Goal: Task Accomplishment & Management: Use online tool/utility

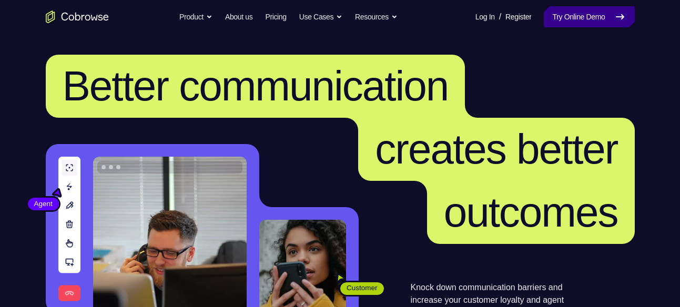
click at [546, 23] on link "Try Online Demo" at bounding box center [588, 16] width 90 height 21
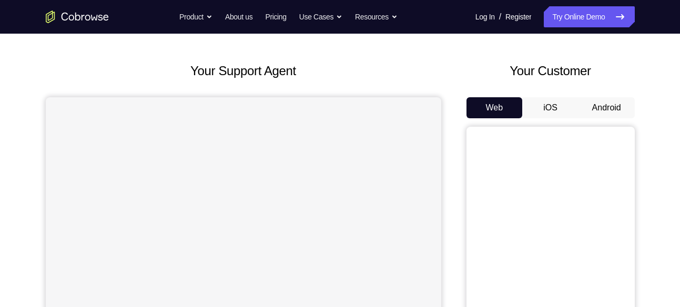
click at [603, 112] on button "Android" at bounding box center [606, 107] width 56 height 21
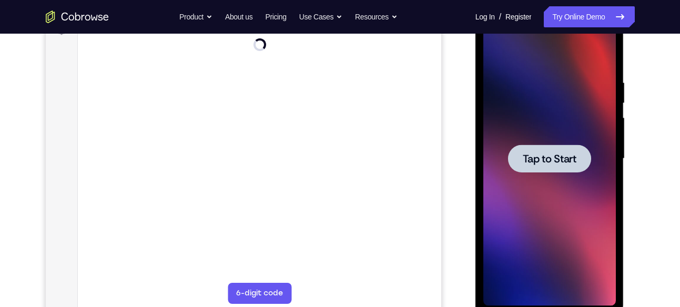
scroll to position [178, 0]
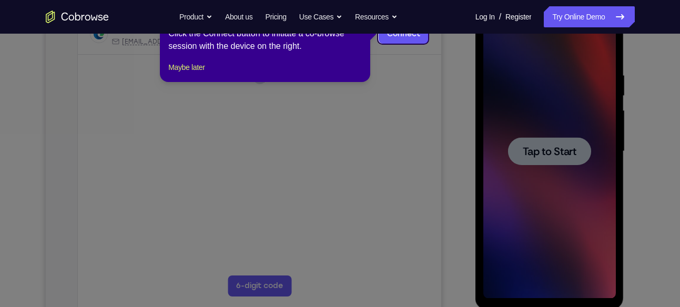
click at [553, 152] on icon at bounding box center [344, 153] width 688 height 307
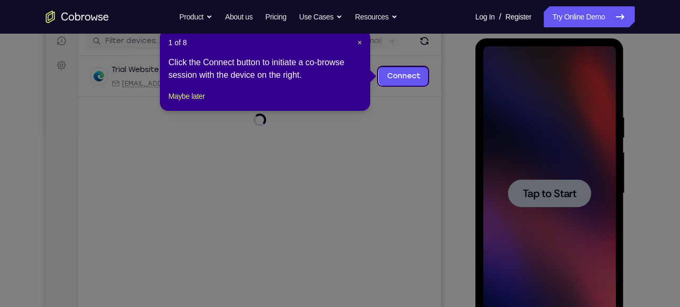
scroll to position [135, 0]
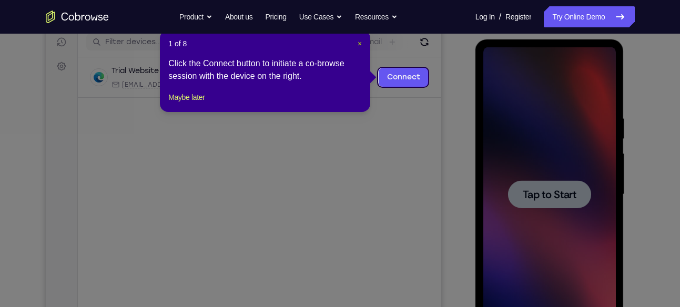
click at [358, 43] on span "×" at bounding box center [359, 43] width 4 height 8
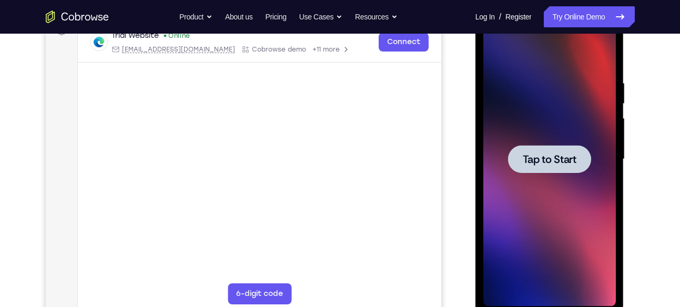
scroll to position [173, 0]
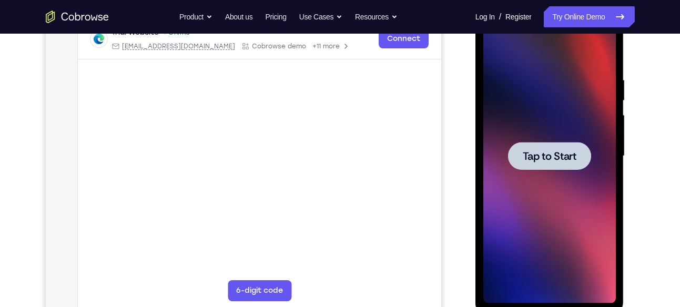
click at [528, 148] on div at bounding box center [549, 156] width 83 height 28
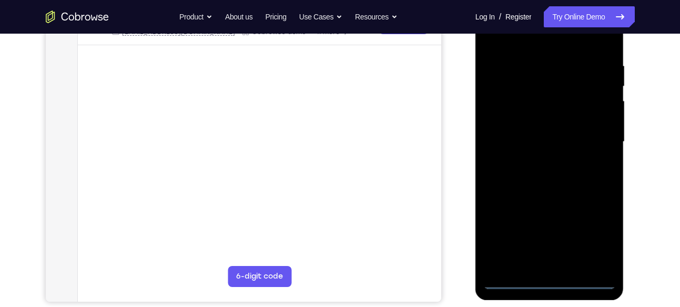
scroll to position [194, 0]
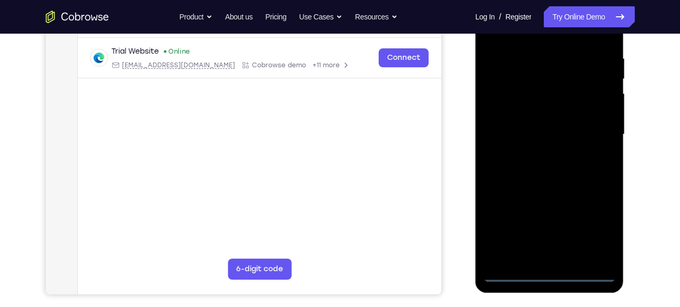
click at [555, 274] on div at bounding box center [549, 134] width 132 height 294
click at [591, 224] on div at bounding box center [549, 134] width 132 height 294
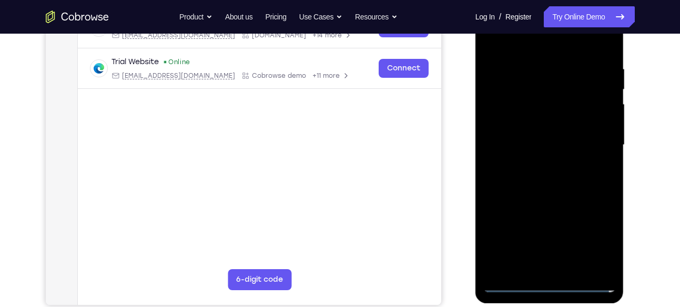
click at [559, 44] on div at bounding box center [549, 145] width 132 height 294
click at [596, 138] on div at bounding box center [549, 145] width 132 height 294
click at [538, 266] on div at bounding box center [549, 145] width 132 height 294
click at [514, 281] on div at bounding box center [549, 145] width 132 height 294
click at [561, 268] on div at bounding box center [549, 145] width 132 height 294
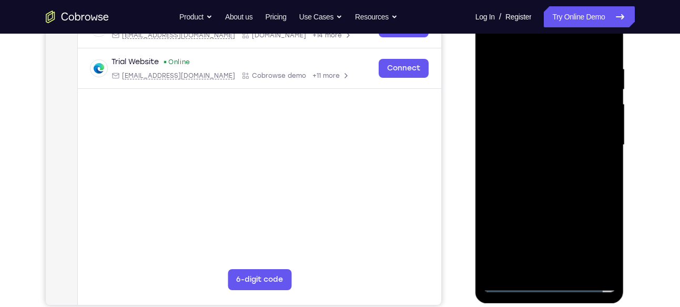
click at [555, 197] on div at bounding box center [549, 145] width 132 height 294
click at [514, 91] on div at bounding box center [549, 145] width 132 height 294
click at [550, 116] on div at bounding box center [549, 145] width 132 height 294
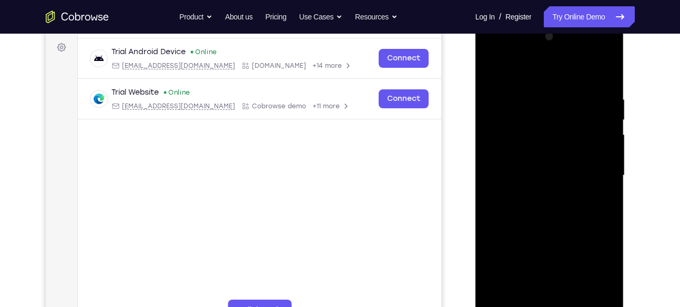
scroll to position [157, 0]
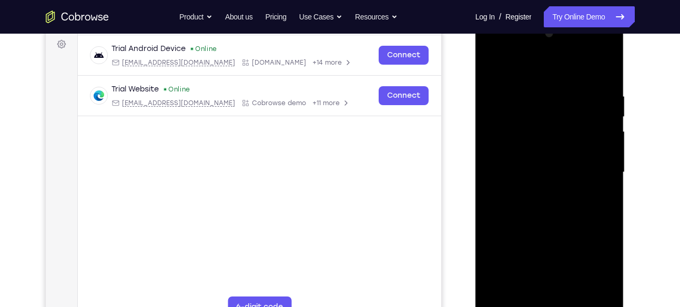
click at [590, 49] on div at bounding box center [549, 172] width 132 height 294
click at [507, 48] on div at bounding box center [549, 172] width 132 height 294
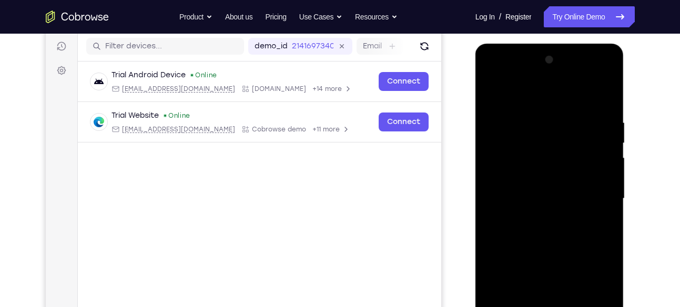
scroll to position [130, 0]
click at [591, 74] on div at bounding box center [549, 199] width 132 height 294
click at [560, 93] on div at bounding box center [549, 199] width 132 height 294
click at [514, 150] on div at bounding box center [549, 199] width 132 height 294
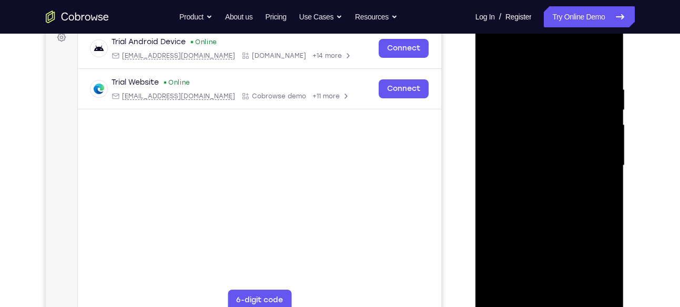
scroll to position [164, 0]
click at [500, 120] on div at bounding box center [549, 165] width 132 height 294
click at [503, 140] on div at bounding box center [549, 165] width 132 height 294
click at [551, 193] on div at bounding box center [549, 165] width 132 height 294
click at [595, 45] on div at bounding box center [549, 165] width 132 height 294
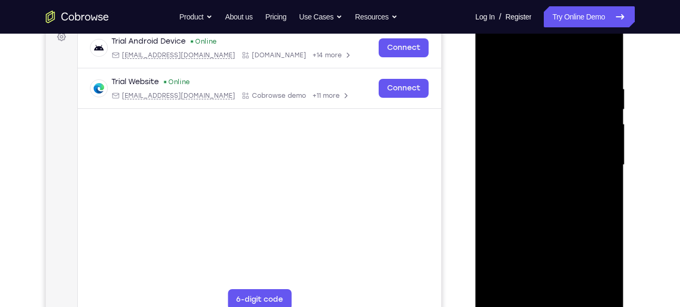
click at [530, 83] on div at bounding box center [549, 165] width 132 height 294
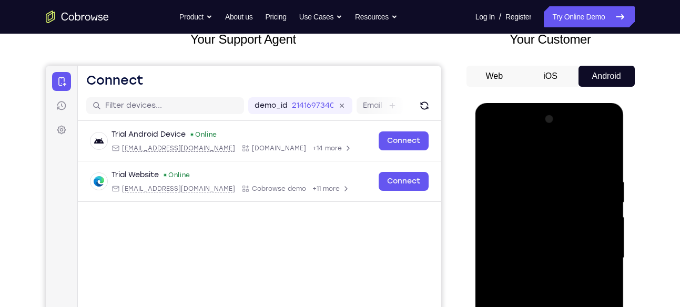
scroll to position [70, 0]
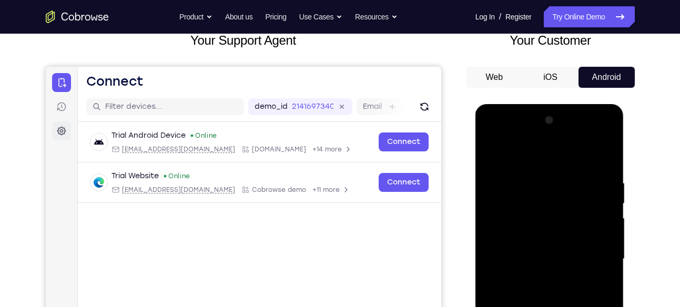
click at [64, 134] on icon at bounding box center [61, 131] width 11 height 11
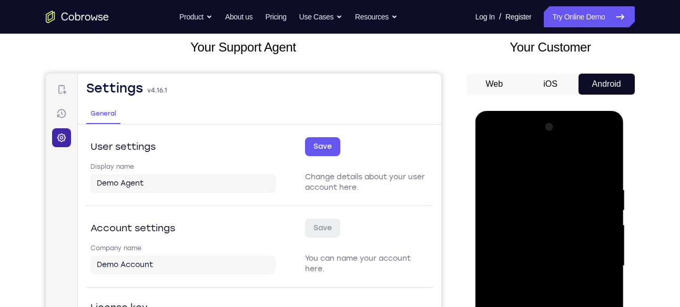
scroll to position [63, 0]
click at [65, 94] on icon at bounding box center [61, 90] width 11 height 11
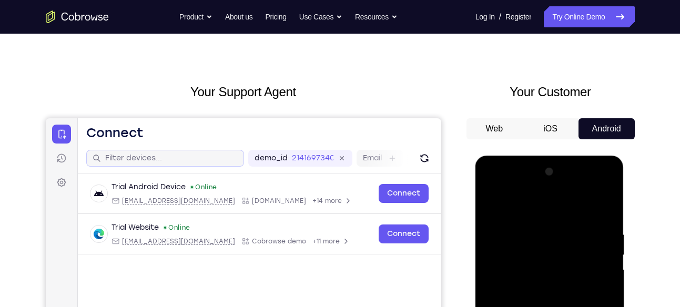
scroll to position [0, 0]
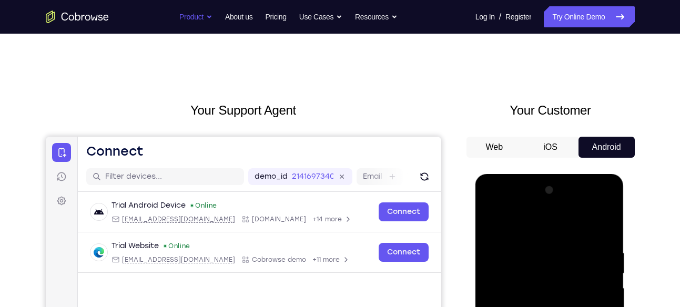
click at [189, 22] on button "Product" at bounding box center [195, 16] width 33 height 21
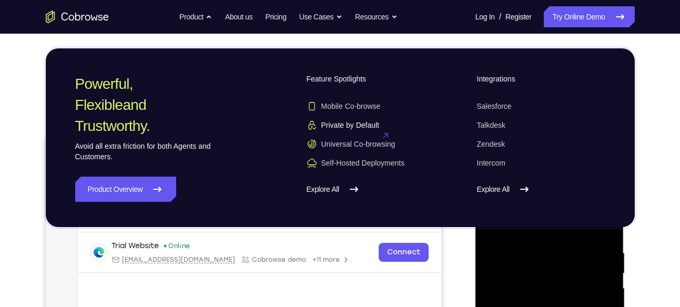
click at [335, 123] on span "Private by Default" at bounding box center [342, 125] width 73 height 11
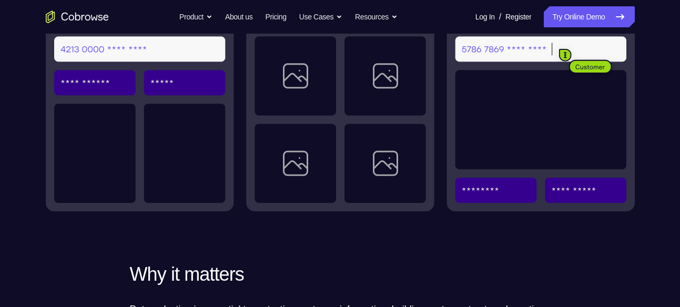
scroll to position [360, 0]
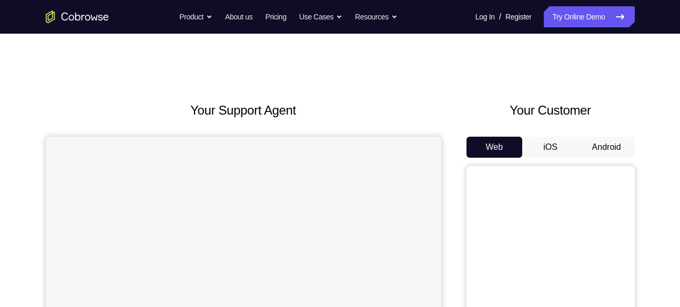
scroll to position [46, 0]
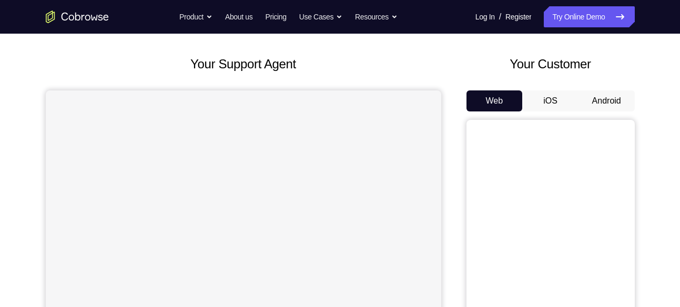
click at [585, 100] on button "Android" at bounding box center [606, 100] width 56 height 21
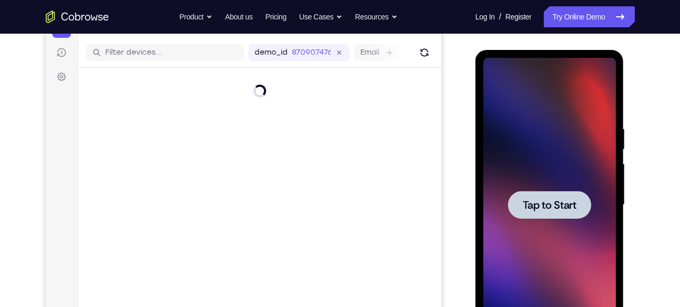
scroll to position [0, 0]
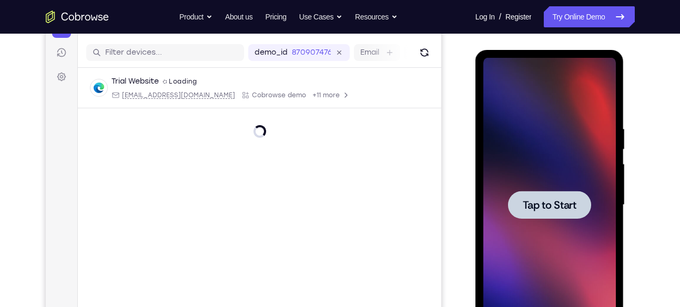
click at [546, 206] on span "Tap to Start" at bounding box center [549, 205] width 54 height 11
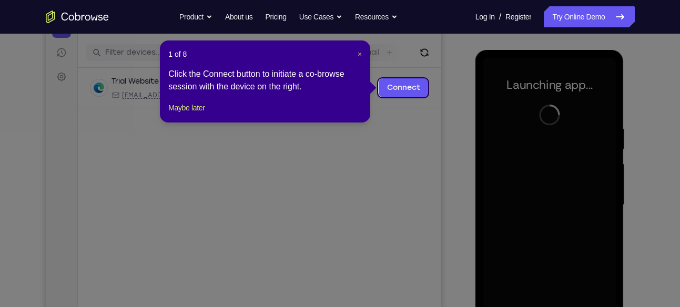
click at [359, 54] on span "×" at bounding box center [359, 54] width 4 height 8
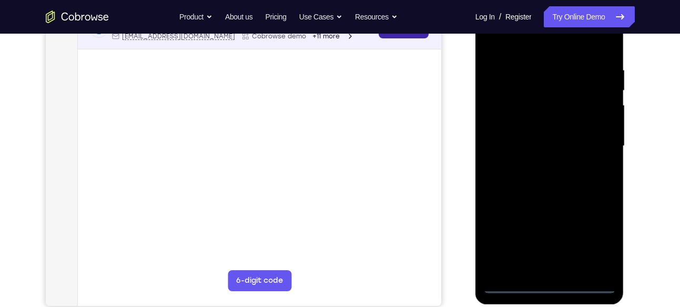
scroll to position [184, 0]
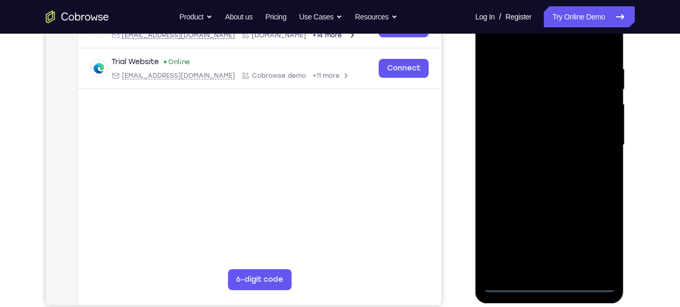
click at [550, 284] on div at bounding box center [549, 145] width 132 height 294
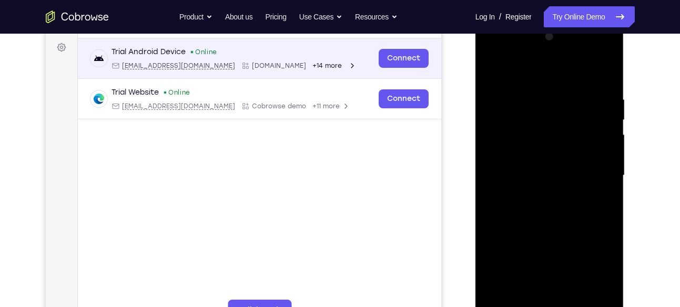
scroll to position [154, 0]
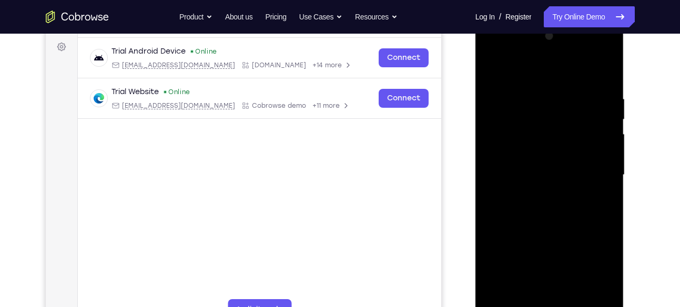
click at [504, 263] on div at bounding box center [549, 175] width 132 height 294
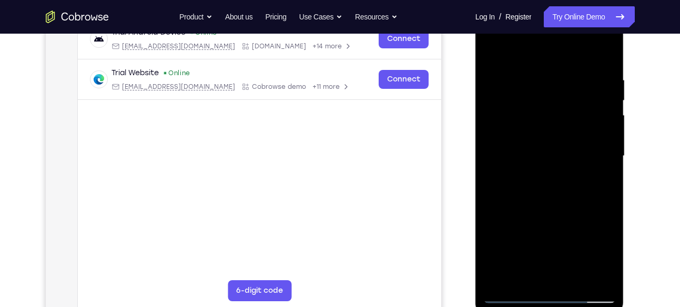
scroll to position [174, 0]
click at [598, 235] on div at bounding box center [549, 155] width 132 height 294
click at [550, 245] on div at bounding box center [549, 155] width 132 height 294
click at [506, 188] on div at bounding box center [549, 155] width 132 height 294
click at [541, 250] on div at bounding box center [549, 155] width 132 height 294
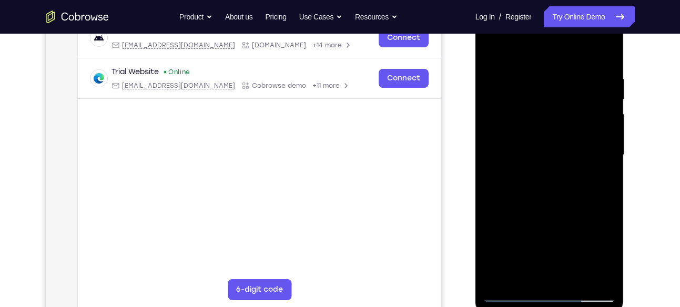
click at [548, 273] on div at bounding box center [549, 155] width 132 height 294
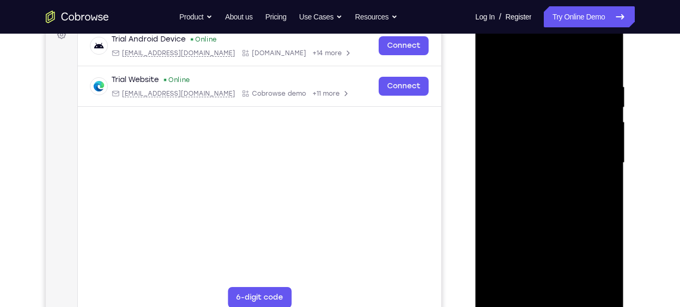
scroll to position [166, 0]
click at [587, 161] on div at bounding box center [549, 163] width 132 height 294
click at [551, 269] on div at bounding box center [549, 163] width 132 height 294
click at [513, 301] on div at bounding box center [549, 163] width 132 height 294
drag, startPoint x: 581, startPoint y: 188, endPoint x: 453, endPoint y: 216, distance: 131.2
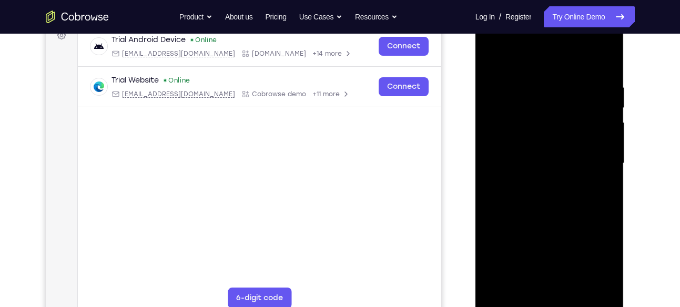
click at [475, 216] on html "Online web based iOS Simulators and Android Emulators. Run iPhone, iPad, Mobile…" at bounding box center [550, 165] width 150 height 315
drag, startPoint x: 542, startPoint y: 179, endPoint x: 521, endPoint y: 21, distance: 159.1
click at [521, 21] on div at bounding box center [549, 163] width 132 height 294
click at [532, 185] on div at bounding box center [549, 163] width 132 height 294
click at [543, 301] on div at bounding box center [549, 163] width 132 height 294
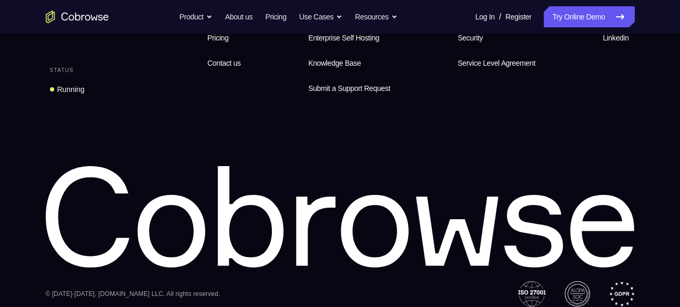
scroll to position [832, 0]
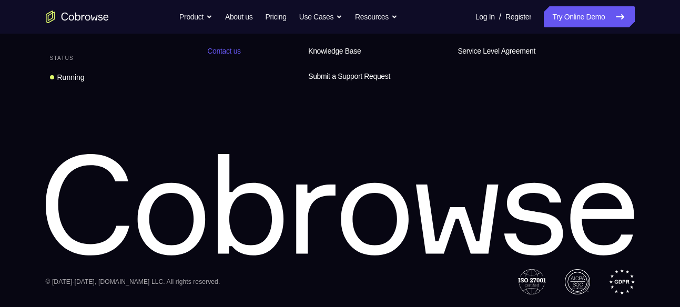
click at [240, 49] on span "Contact us" at bounding box center [223, 51] width 33 height 8
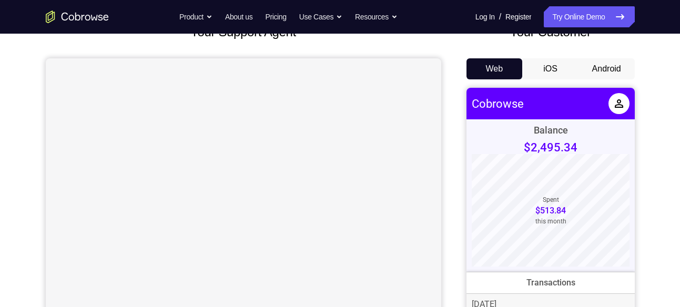
click at [614, 61] on button "Android" at bounding box center [606, 68] width 56 height 21
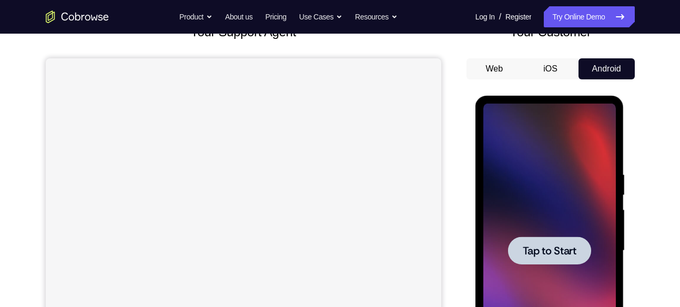
click at [551, 241] on div at bounding box center [549, 251] width 83 height 28
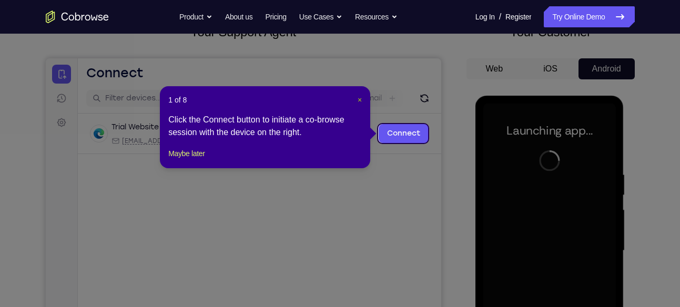
click at [361, 98] on span "×" at bounding box center [359, 100] width 4 height 8
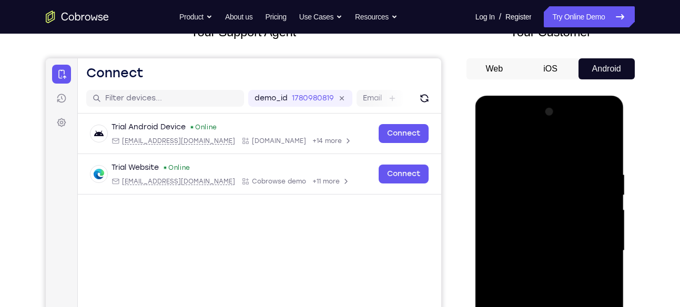
scroll to position [200, 0]
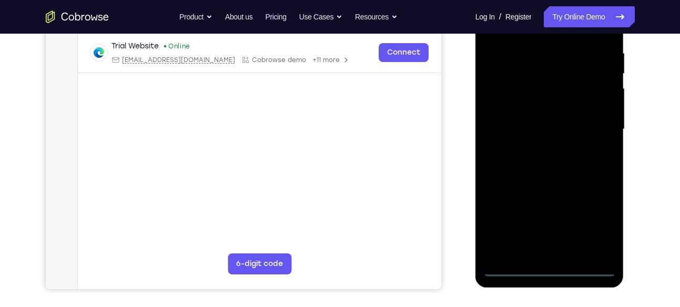
click at [549, 270] on div at bounding box center [549, 129] width 132 height 294
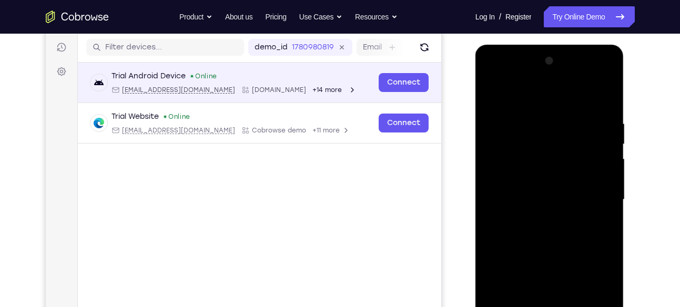
scroll to position [129, 0]
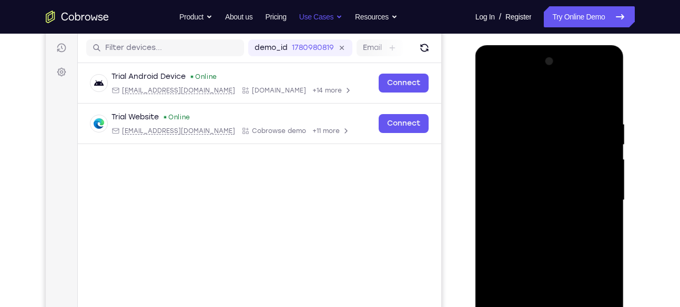
click at [325, 19] on button "Use Cases" at bounding box center [320, 16] width 43 height 21
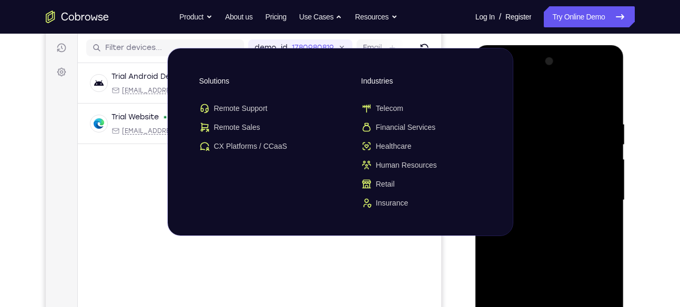
click at [162, 167] on div "Trial Android Device Online android@example.com Cobrowse.io +14 more android@ex…" at bounding box center [258, 128] width 363 height 131
click at [138, 202] on main "demo_id 1780980819 1780980819 Email User ID Device ID Device name 6-digit code …" at bounding box center [258, 209] width 363 height 352
drag, startPoint x: 138, startPoint y: 202, endPoint x: 497, endPoint y: 58, distance: 386.8
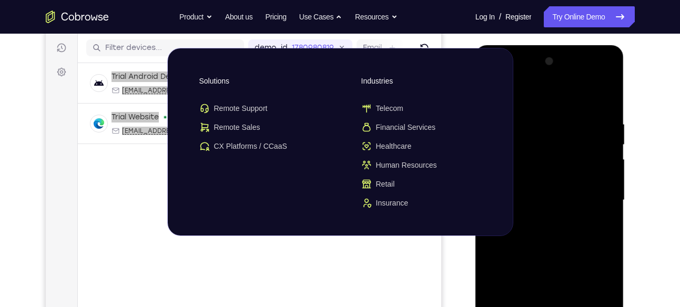
click at [440, 58] on html "Skip to main content Connect Sessions Settings Open main menu Connect demo_id 1…" at bounding box center [242, 184] width 395 height 352
drag, startPoint x: 190, startPoint y: 223, endPoint x: 343, endPoint y: 19, distance: 255.2
click at [342, 19] on li "Go back Solutions Remote Support Remote Sales CX Platforms / CCaaS Industries T…" at bounding box center [320, 16] width 43 height 21
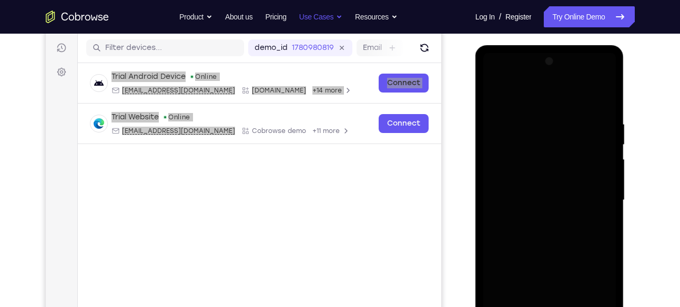
click at [342, 19] on button "Use Cases" at bounding box center [320, 16] width 43 height 21
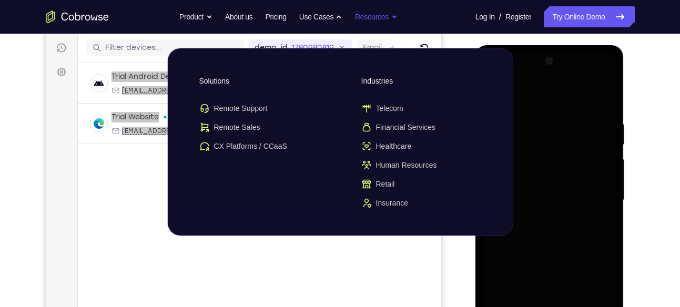
click at [367, 15] on button "Resources" at bounding box center [376, 16] width 43 height 21
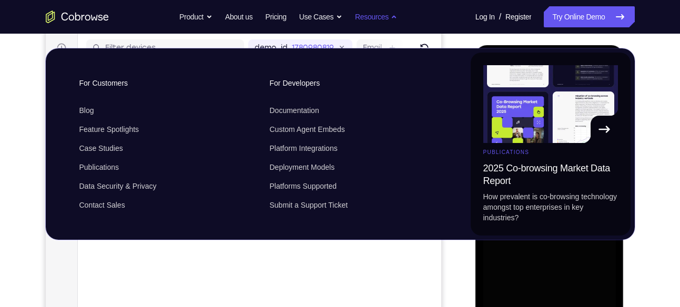
click at [367, 15] on button "Resources" at bounding box center [376, 16] width 43 height 21
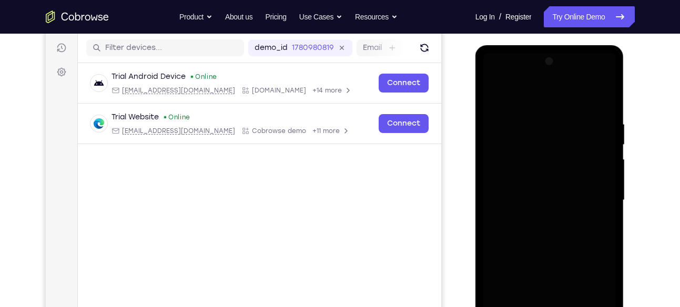
click at [366, 172] on div "Trial Android Device Online android@example.com Cobrowse.io +14 more android@ex…" at bounding box center [258, 128] width 363 height 131
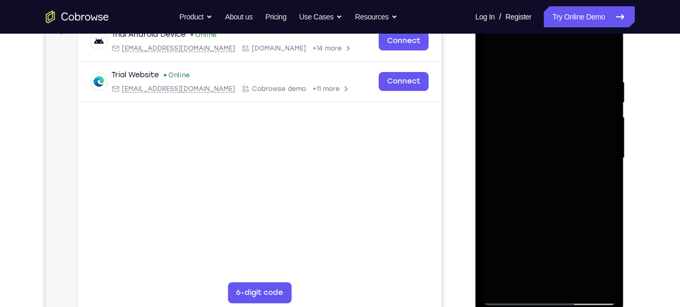
scroll to position [171, 0]
click at [601, 248] on div at bounding box center [549, 158] width 132 height 294
click at [596, 248] on div at bounding box center [549, 158] width 132 height 294
click at [518, 50] on div at bounding box center [549, 158] width 132 height 294
click at [536, 99] on div at bounding box center [549, 158] width 132 height 294
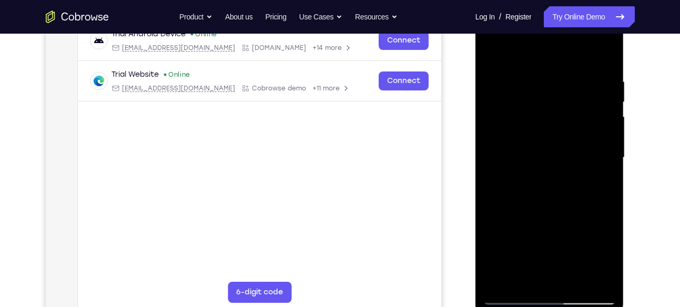
click at [669, 81] on div "Your Support Agent Your Customer Web iOS Android Next Steps We’d be happy to gi…" at bounding box center [340, 208] width 673 height 693
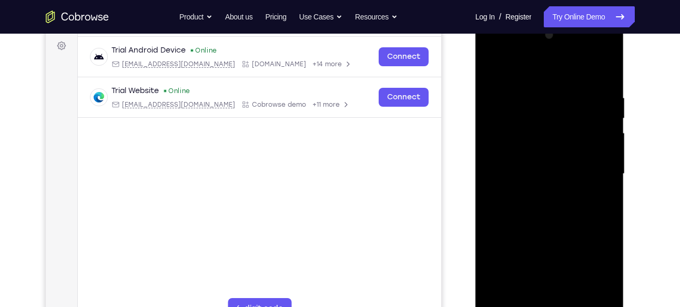
scroll to position [153, 0]
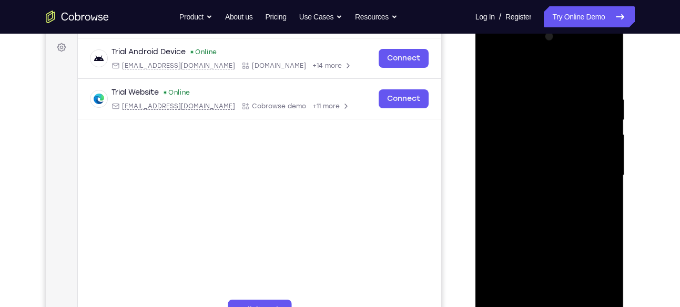
click at [524, 55] on div at bounding box center [549, 175] width 132 height 294
click at [522, 51] on div at bounding box center [549, 175] width 132 height 294
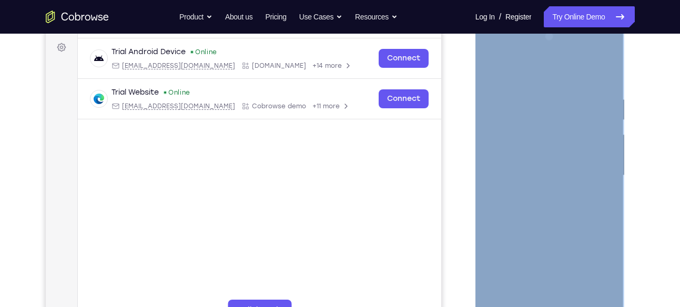
drag, startPoint x: 522, startPoint y: 51, endPoint x: 509, endPoint y: 54, distance: 13.5
click at [509, 54] on div at bounding box center [549, 176] width 149 height 313
click at [509, 54] on div at bounding box center [549, 175] width 132 height 294
click at [517, 54] on div at bounding box center [549, 175] width 132 height 294
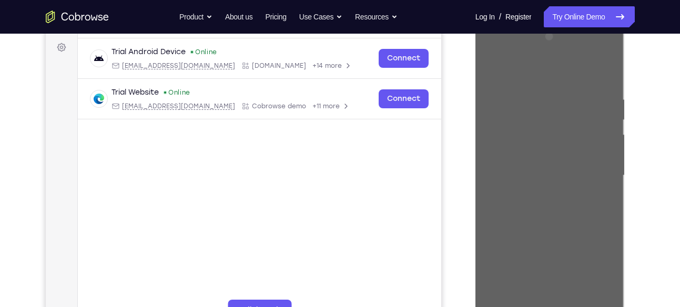
click at [638, 91] on div "Your Support Agent Your Customer Web iOS Android Next Steps We’d be happy to gi…" at bounding box center [340, 226] width 673 height 693
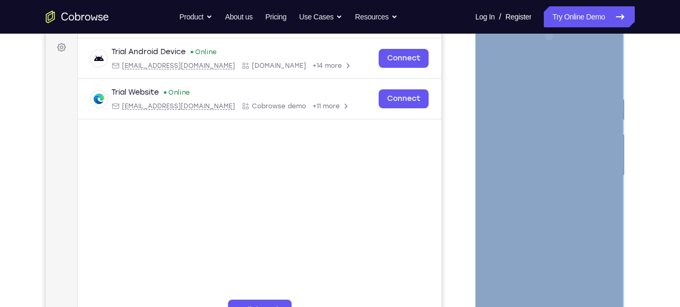
click at [571, 46] on div at bounding box center [549, 175] width 132 height 294
click at [561, 49] on div at bounding box center [549, 175] width 132 height 294
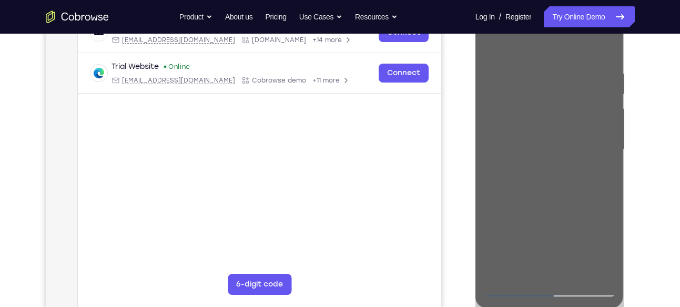
scroll to position [179, 0]
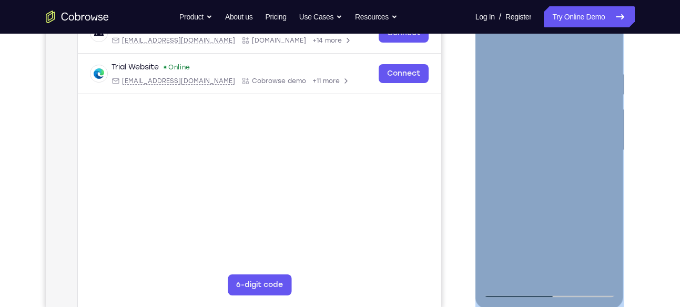
click at [493, 266] on div at bounding box center [549, 150] width 132 height 294
click at [490, 196] on div at bounding box center [549, 150] width 132 height 294
click at [526, 195] on div at bounding box center [549, 150] width 132 height 294
click at [521, 84] on div at bounding box center [549, 150] width 132 height 294
click at [542, 267] on div at bounding box center [549, 150] width 132 height 294
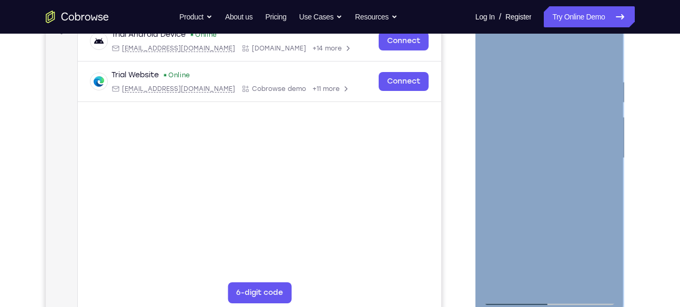
scroll to position [155, 0]
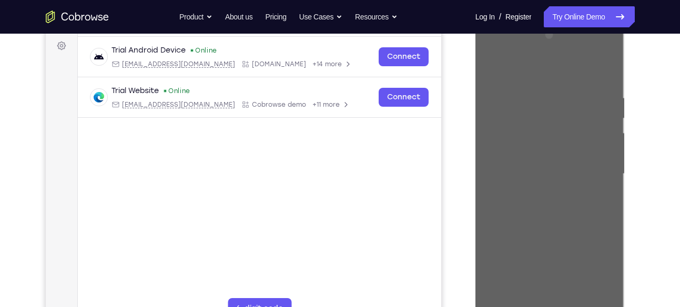
click at [662, 119] on div "Your Support Agent Your Customer Web iOS Android Next Steps We’d be happy to gi…" at bounding box center [340, 225] width 673 height 693
click at [640, 119] on div "Your Support Agent Your Customer Web iOS Android Next Steps We’d be happy to gi…" at bounding box center [340, 225] width 673 height 693
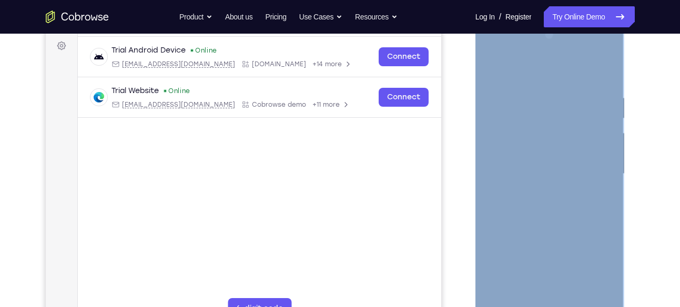
click at [613, 109] on div at bounding box center [549, 174] width 132 height 294
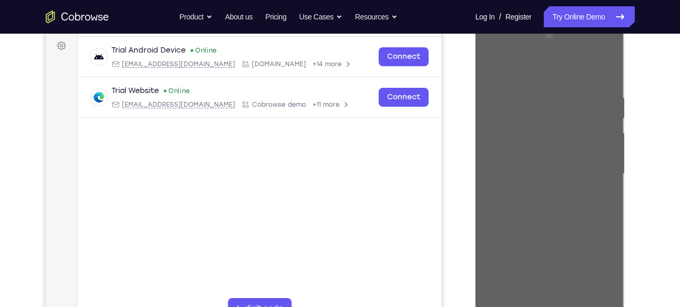
click at [633, 114] on div at bounding box center [550, 172] width 168 height 323
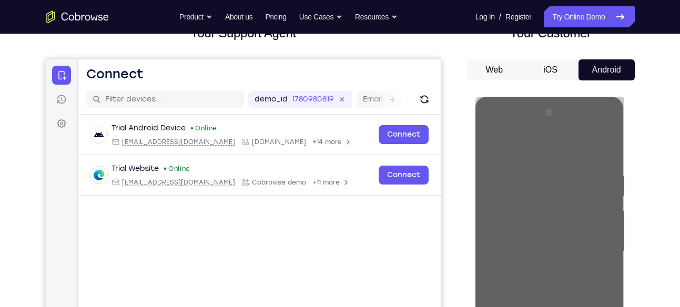
scroll to position [79, 0]
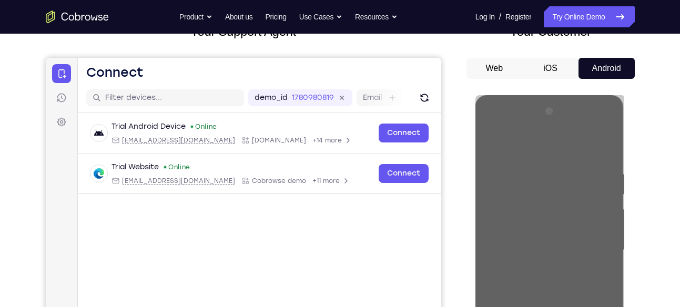
click at [633, 114] on div at bounding box center [550, 248] width 168 height 323
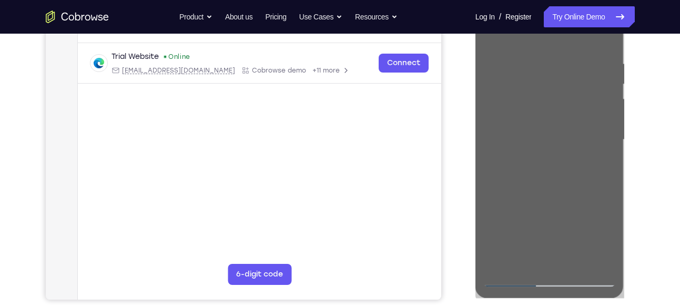
scroll to position [190, 0]
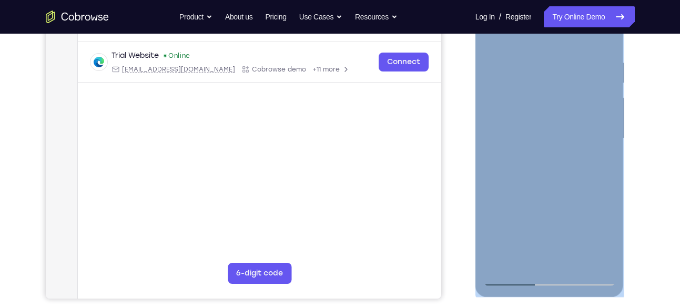
click at [538, 120] on div at bounding box center [549, 139] width 132 height 294
click at [533, 173] on div at bounding box center [549, 139] width 132 height 294
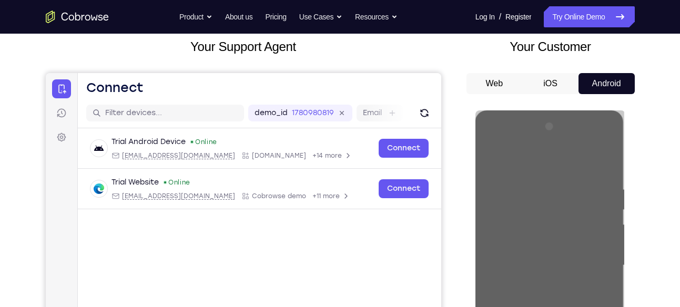
scroll to position [17, 0]
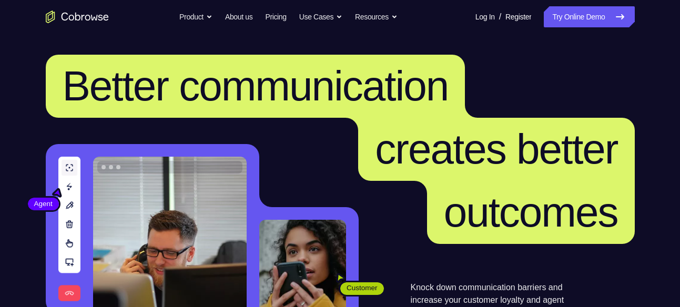
click at [548, 22] on link "Try Online Demo" at bounding box center [588, 16] width 90 height 21
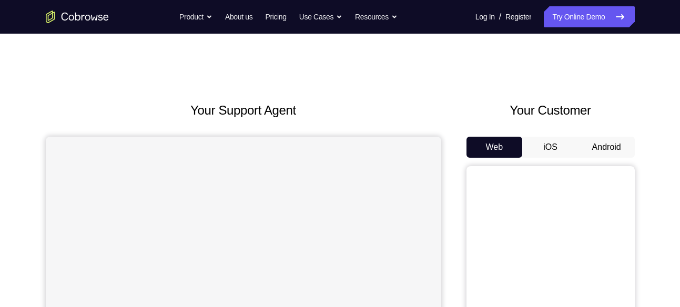
click at [607, 150] on button "Android" at bounding box center [606, 147] width 56 height 21
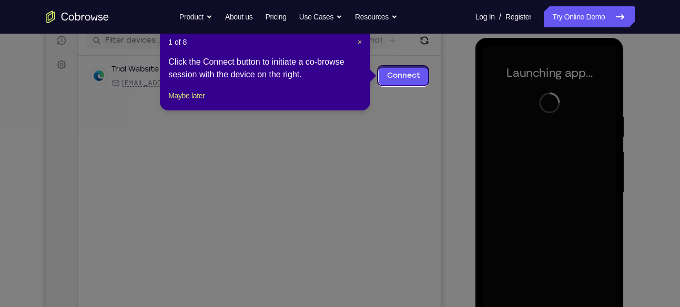
scroll to position [134, 0]
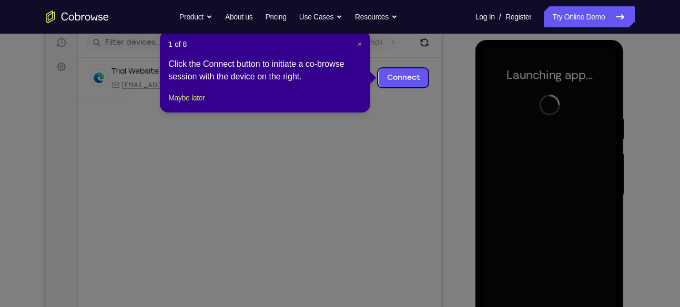
click at [357, 43] on span "×" at bounding box center [359, 44] width 4 height 8
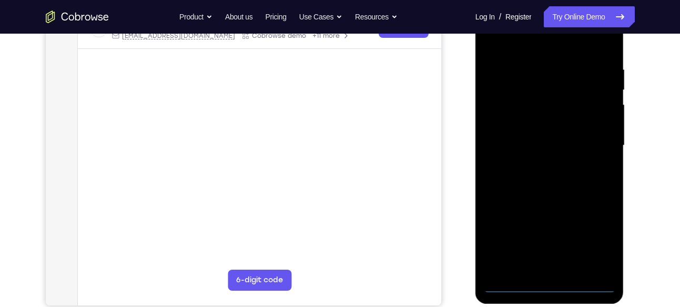
scroll to position [186, 0]
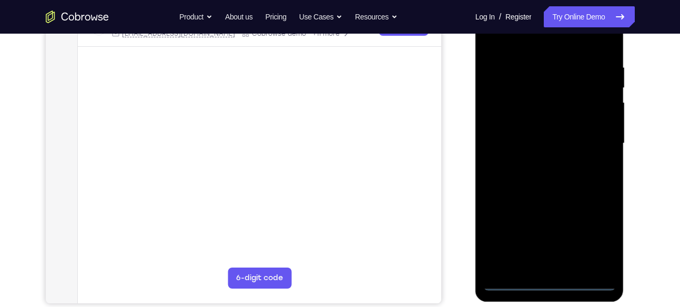
click at [549, 285] on div at bounding box center [549, 143] width 132 height 294
click at [591, 233] on div at bounding box center [549, 143] width 132 height 294
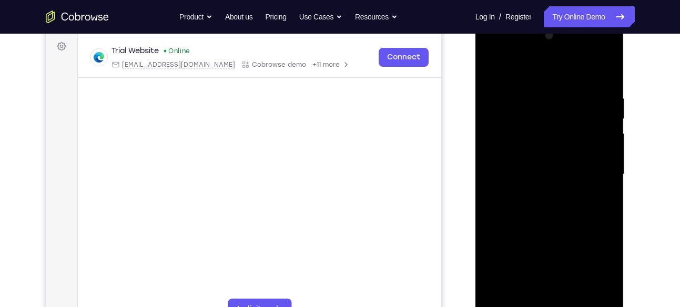
scroll to position [153, 0]
click at [590, 54] on div at bounding box center [549, 175] width 132 height 294
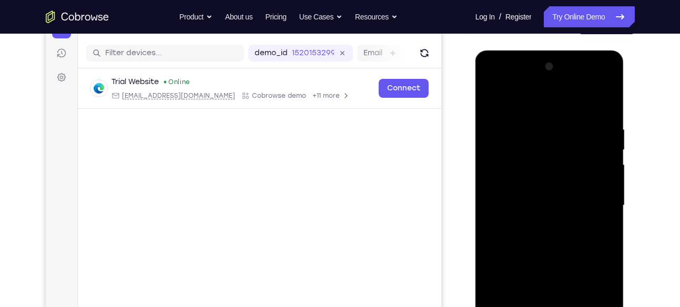
scroll to position [123, 0]
click at [595, 84] on div at bounding box center [549, 206] width 132 height 294
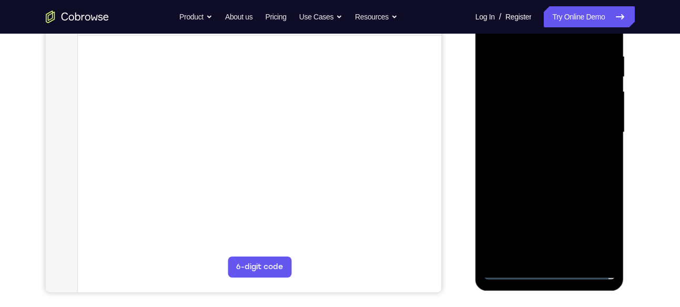
scroll to position [197, 0]
click at [547, 272] on div at bounding box center [549, 132] width 132 height 294
click at [596, 221] on div at bounding box center [549, 132] width 132 height 294
click at [530, 131] on div at bounding box center [549, 132] width 132 height 294
click at [594, 225] on div at bounding box center [549, 132] width 132 height 294
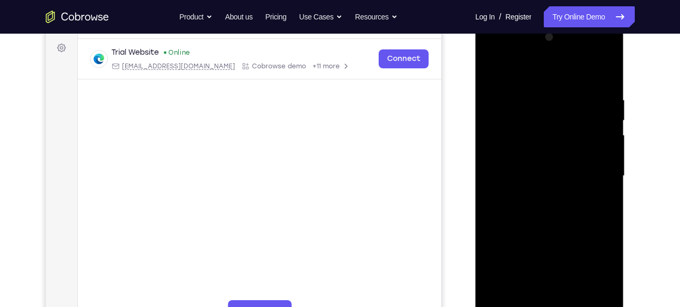
scroll to position [151, 0]
click at [492, 55] on div at bounding box center [549, 177] width 132 height 294
click at [490, 55] on div at bounding box center [549, 177] width 132 height 294
click at [489, 53] on div at bounding box center [549, 177] width 132 height 294
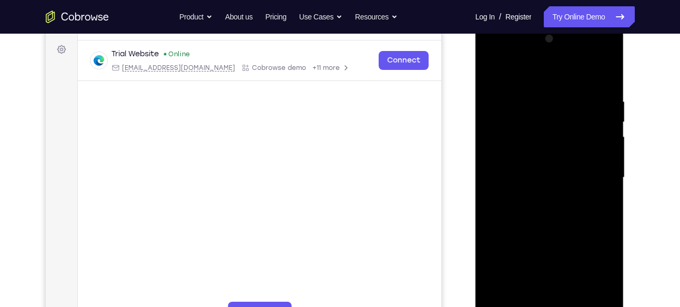
click at [528, 190] on div at bounding box center [549, 177] width 132 height 294
click at [592, 54] on div at bounding box center [549, 177] width 132 height 294
click at [596, 268] on div at bounding box center [549, 177] width 132 height 294
click at [523, 191] on div at bounding box center [549, 177] width 132 height 294
click at [593, 52] on div at bounding box center [549, 177] width 132 height 294
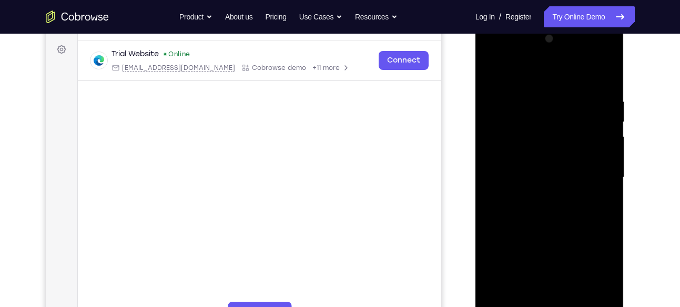
click at [593, 52] on div at bounding box center [549, 177] width 132 height 294
click at [531, 177] on div at bounding box center [549, 177] width 132 height 294
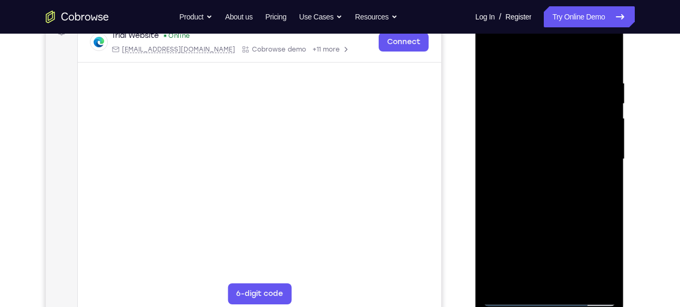
scroll to position [170, 0]
click at [587, 250] on div at bounding box center [549, 159] width 132 height 294
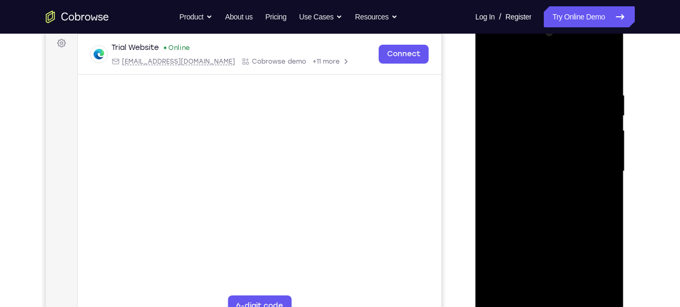
click at [490, 49] on div at bounding box center [549, 171] width 132 height 294
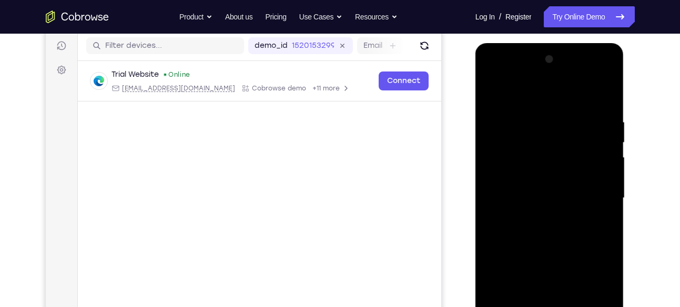
scroll to position [141, 0]
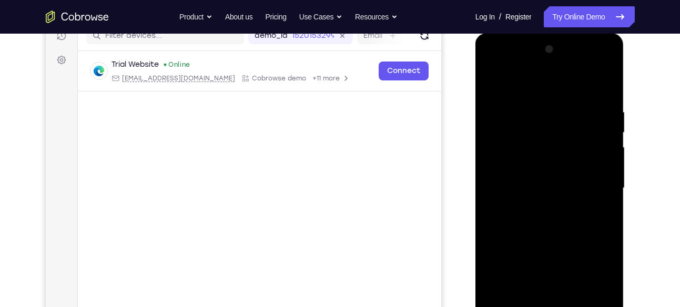
click at [522, 136] on div at bounding box center [549, 188] width 132 height 294
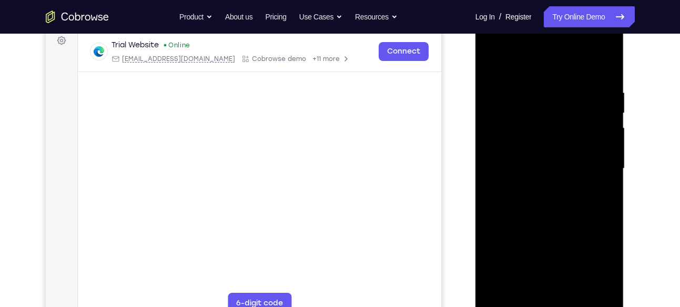
scroll to position [161, 0]
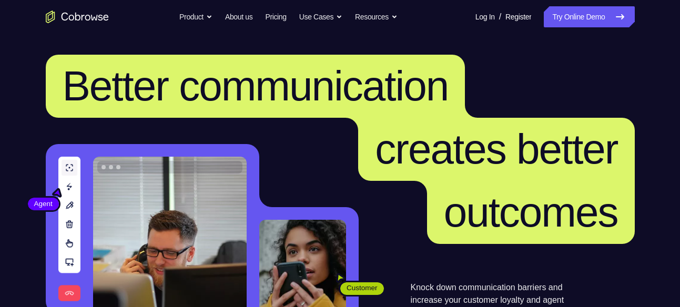
click at [550, 14] on link "Try Online Demo" at bounding box center [588, 16] width 90 height 21
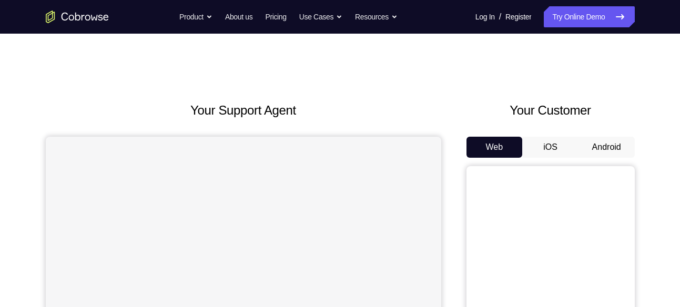
scroll to position [101, 0]
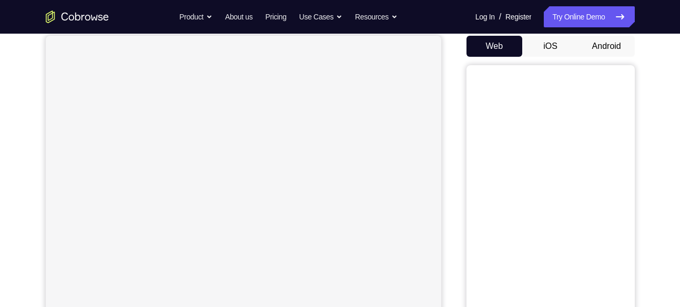
click at [594, 47] on button "Android" at bounding box center [606, 46] width 56 height 21
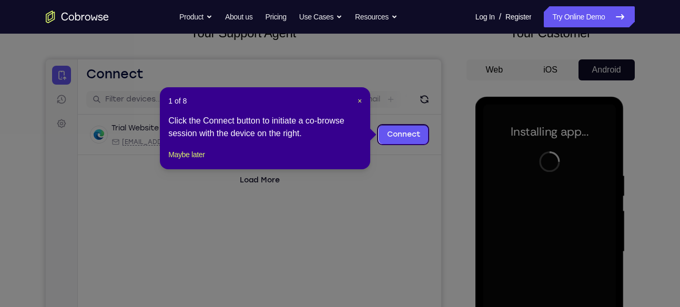
scroll to position [76, 0]
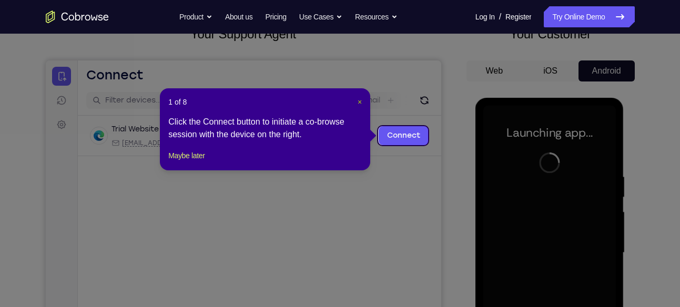
click at [361, 100] on span "×" at bounding box center [359, 102] width 4 height 8
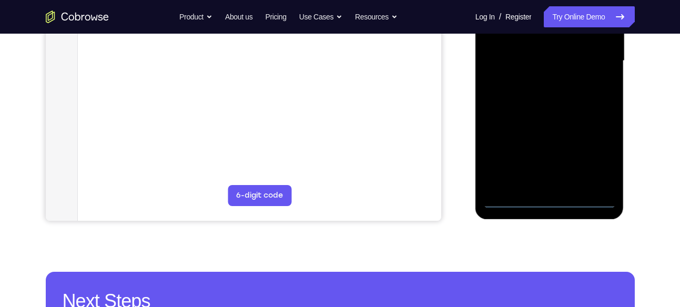
scroll to position [269, 0]
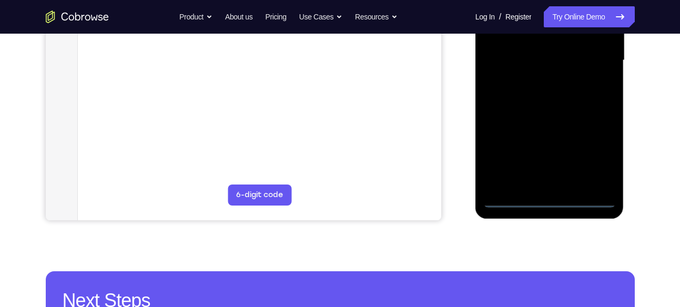
click at [548, 201] on div at bounding box center [549, 60] width 132 height 294
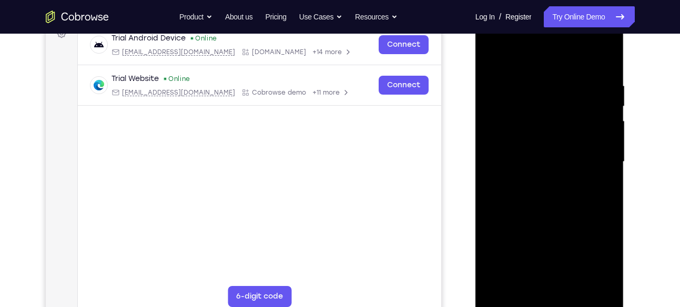
scroll to position [166, 0]
click at [590, 253] on div at bounding box center [549, 163] width 132 height 294
click at [506, 64] on div at bounding box center [549, 163] width 132 height 294
click at [530, 110] on div at bounding box center [549, 163] width 132 height 294
click at [501, 129] on div at bounding box center [549, 163] width 132 height 294
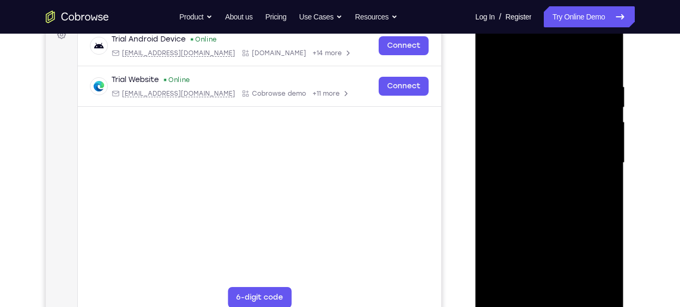
click at [537, 223] on div at bounding box center [549, 163] width 132 height 294
click at [599, 240] on div at bounding box center [549, 163] width 132 height 294
drag, startPoint x: 580, startPoint y: 233, endPoint x: 583, endPoint y: 100, distance: 133.0
click at [583, 100] on div at bounding box center [549, 163] width 132 height 294
click at [547, 165] on div at bounding box center [549, 163] width 132 height 294
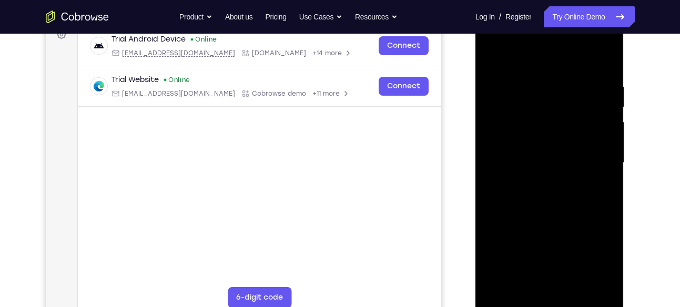
click at [547, 159] on div at bounding box center [549, 163] width 132 height 294
click at [604, 183] on div at bounding box center [549, 163] width 132 height 294
click at [522, 185] on div at bounding box center [549, 163] width 132 height 294
click at [526, 186] on div at bounding box center [549, 163] width 132 height 294
click at [537, 155] on div at bounding box center [549, 163] width 132 height 294
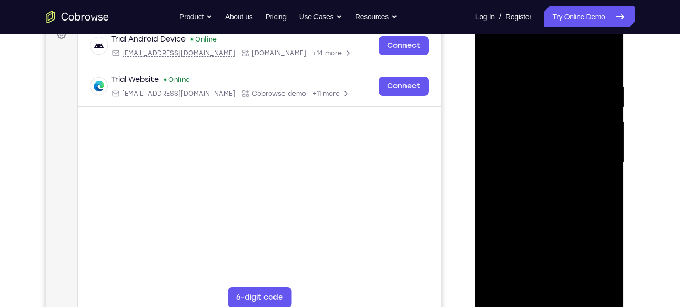
click at [527, 185] on div at bounding box center [549, 163] width 132 height 294
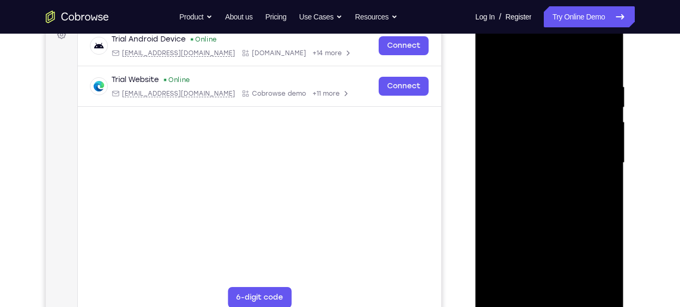
click at [527, 185] on div at bounding box center [549, 163] width 132 height 294
click at [490, 40] on div at bounding box center [549, 163] width 132 height 294
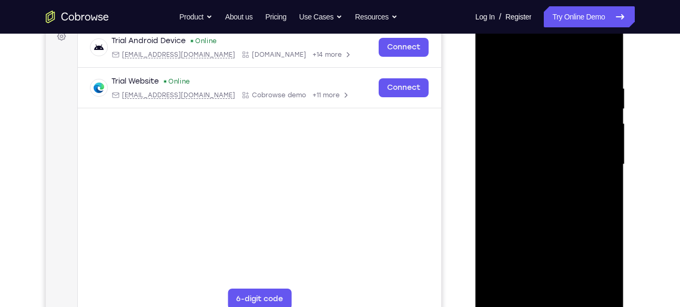
scroll to position [163, 0]
click at [505, 130] on div at bounding box center [549, 165] width 132 height 294
click at [514, 167] on div at bounding box center [549, 165] width 132 height 294
click at [515, 151] on div at bounding box center [549, 165] width 132 height 294
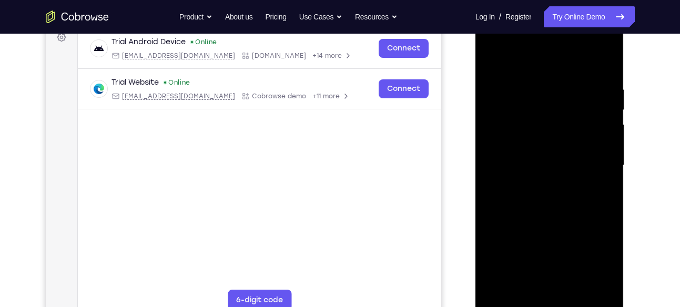
click at [515, 151] on div at bounding box center [549, 165] width 132 height 294
click at [528, 170] on div at bounding box center [549, 165] width 132 height 294
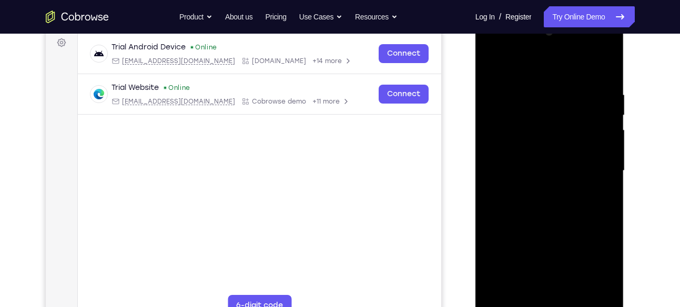
scroll to position [157, 0]
click at [549, 291] on div at bounding box center [549, 172] width 132 height 294
drag, startPoint x: 543, startPoint y: 214, endPoint x: 562, endPoint y: 52, distance: 163.6
click at [562, 52] on div at bounding box center [549, 172] width 132 height 294
drag, startPoint x: 550, startPoint y: 222, endPoint x: 553, endPoint y: 20, distance: 201.9
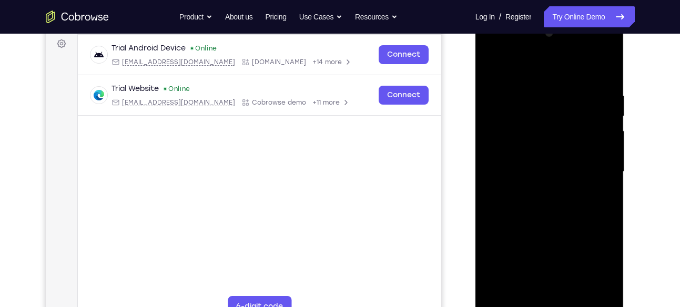
click at [553, 20] on div at bounding box center [549, 173] width 149 height 313
drag, startPoint x: 549, startPoint y: 218, endPoint x: 576, endPoint y: 8, distance: 211.5
click at [576, 17] on html "Online web based iOS Simulators and Android Emulators. Run iPhone, iPad, Mobile…" at bounding box center [550, 174] width 150 height 315
drag, startPoint x: 553, startPoint y: 231, endPoint x: 559, endPoint y: 34, distance: 196.7
click at [559, 34] on div at bounding box center [549, 172] width 132 height 294
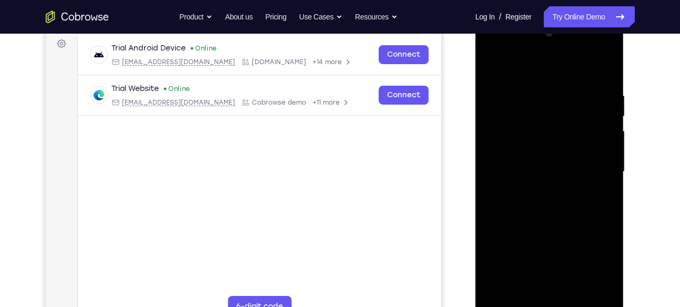
drag, startPoint x: 548, startPoint y: 241, endPoint x: 552, endPoint y: 58, distance: 183.0
click at [552, 58] on div at bounding box center [549, 172] width 132 height 294
drag, startPoint x: 559, startPoint y: 91, endPoint x: 557, endPoint y: 98, distance: 6.8
click at [557, 98] on div at bounding box center [549, 172] width 132 height 294
drag, startPoint x: 548, startPoint y: 233, endPoint x: 571, endPoint y: 37, distance: 197.9
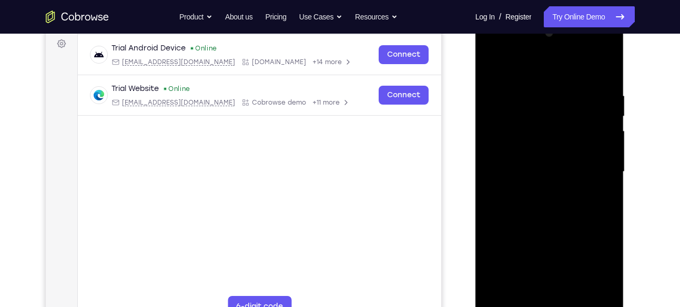
click at [571, 37] on div at bounding box center [549, 172] width 132 height 294
drag, startPoint x: 532, startPoint y: 231, endPoint x: 555, endPoint y: 88, distance: 144.1
click at [555, 88] on div at bounding box center [549, 172] width 132 height 294
drag, startPoint x: 556, startPoint y: 231, endPoint x: 560, endPoint y: 265, distance: 34.4
click at [560, 265] on div at bounding box center [549, 172] width 132 height 294
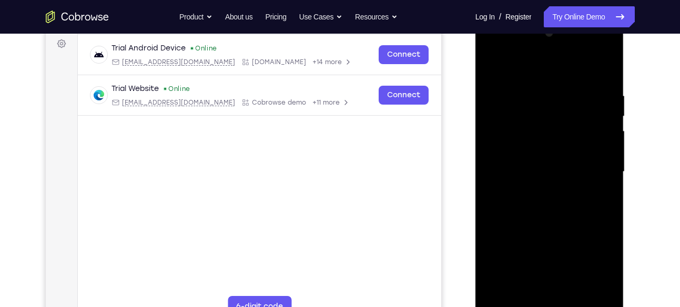
drag, startPoint x: 545, startPoint y: 233, endPoint x: 549, endPoint y: 169, distance: 64.8
click at [549, 169] on div at bounding box center [549, 172] width 132 height 294
drag, startPoint x: 553, startPoint y: 259, endPoint x: 576, endPoint y: 57, distance: 202.6
click at [576, 57] on div at bounding box center [549, 172] width 132 height 294
drag, startPoint x: 531, startPoint y: 208, endPoint x: 526, endPoint y: 89, distance: 118.9
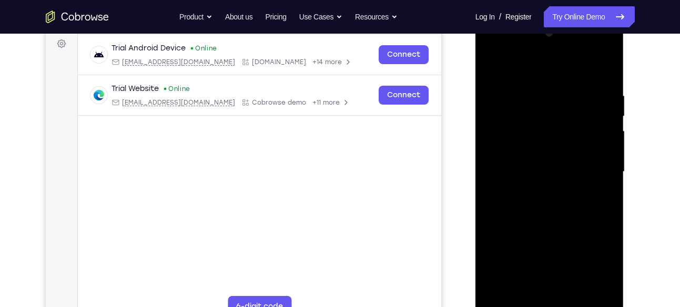
click at [526, 89] on div at bounding box center [549, 172] width 132 height 294
drag, startPoint x: 556, startPoint y: 244, endPoint x: 555, endPoint y: 35, distance: 208.7
click at [555, 35] on div at bounding box center [549, 172] width 132 height 294
drag, startPoint x: 550, startPoint y: 208, endPoint x: 552, endPoint y: 164, distance: 43.7
click at [552, 164] on div at bounding box center [549, 172] width 132 height 294
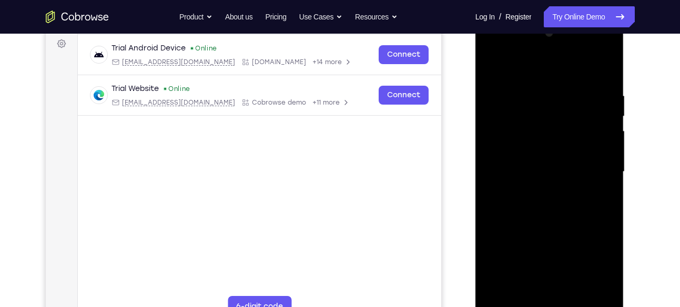
click at [540, 130] on div at bounding box center [549, 172] width 132 height 294
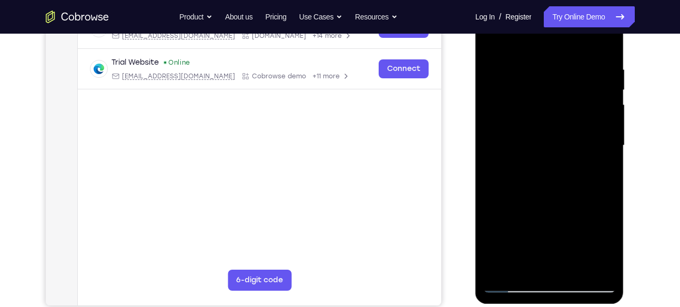
scroll to position [184, 0]
drag, startPoint x: 572, startPoint y: 219, endPoint x: 572, endPoint y: 125, distance: 94.1
click at [572, 125] on div at bounding box center [549, 145] width 132 height 294
drag, startPoint x: 565, startPoint y: 197, endPoint x: 567, endPoint y: 152, distance: 45.3
click at [567, 152] on div at bounding box center [549, 145] width 132 height 294
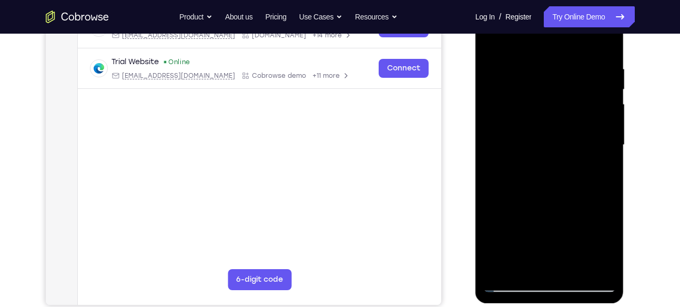
drag, startPoint x: 568, startPoint y: 204, endPoint x: 573, endPoint y: 76, distance: 128.4
click at [573, 76] on div at bounding box center [549, 145] width 132 height 294
drag, startPoint x: 564, startPoint y: 206, endPoint x: 563, endPoint y: 71, distance: 134.6
click at [563, 71] on div at bounding box center [549, 145] width 132 height 294
drag, startPoint x: 546, startPoint y: 218, endPoint x: 571, endPoint y: 35, distance: 184.1
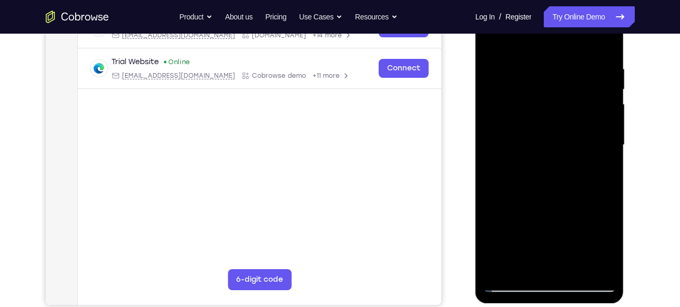
click at [571, 35] on div at bounding box center [549, 145] width 132 height 294
drag, startPoint x: 546, startPoint y: 211, endPoint x: 550, endPoint y: 57, distance: 154.6
click at [550, 57] on div at bounding box center [549, 145] width 132 height 294
drag, startPoint x: 553, startPoint y: 211, endPoint x: 569, endPoint y: 49, distance: 162.7
click at [569, 49] on div at bounding box center [549, 145] width 132 height 294
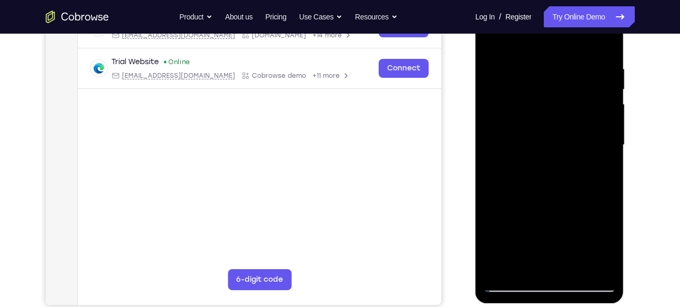
drag, startPoint x: 551, startPoint y: 202, endPoint x: 571, endPoint y: 30, distance: 172.5
click at [571, 30] on div at bounding box center [549, 145] width 132 height 294
drag, startPoint x: 562, startPoint y: 213, endPoint x: 596, endPoint y: -18, distance: 234.3
click at [596, 0] on html "Online web based iOS Simulators and Android Emulators. Run iPhone, iPad, Mobile…" at bounding box center [550, 147] width 150 height 315
drag, startPoint x: 558, startPoint y: 224, endPoint x: 587, endPoint y: -35, distance: 260.7
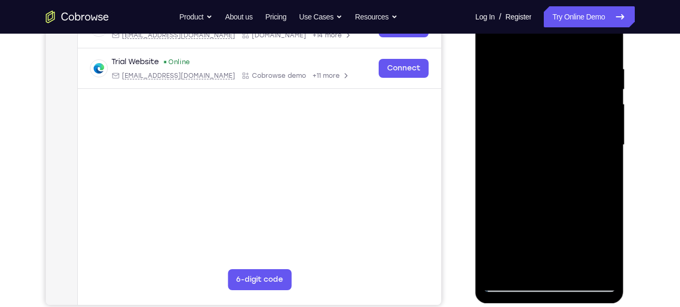
click at [587, 0] on html "Online web based iOS Simulators and Android Emulators. Run iPhone, iPad, Mobile…" at bounding box center [550, 147] width 150 height 315
drag, startPoint x: 536, startPoint y: 233, endPoint x: 561, endPoint y: 52, distance: 182.6
click at [561, 52] on div at bounding box center [549, 145] width 132 height 294
click at [505, 76] on div at bounding box center [549, 145] width 132 height 294
click at [498, 74] on div at bounding box center [549, 145] width 132 height 294
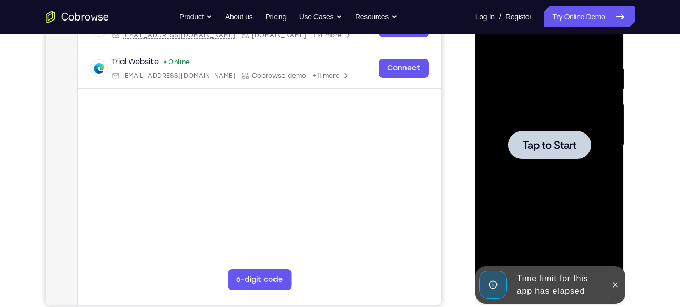
click at [562, 137] on div at bounding box center [549, 145] width 83 height 28
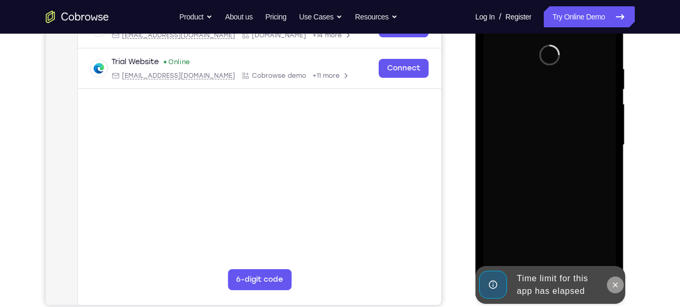
click at [615, 282] on icon at bounding box center [615, 285] width 8 height 8
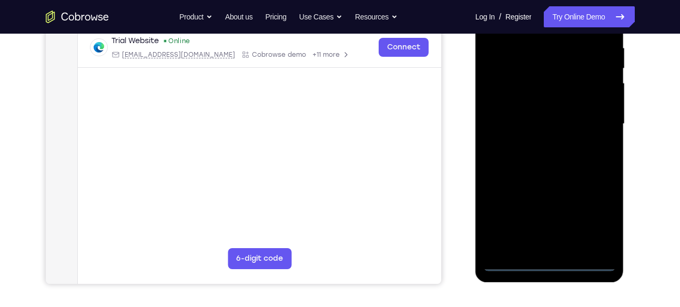
scroll to position [204, 0]
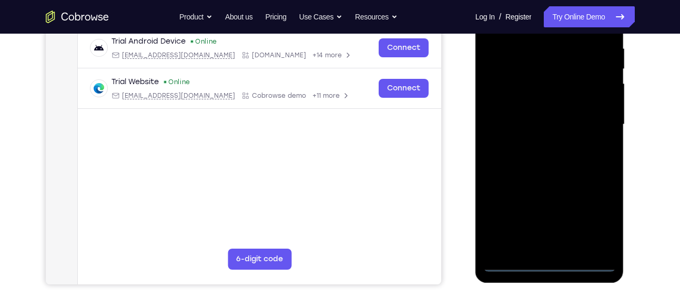
click at [551, 263] on div at bounding box center [549, 124] width 132 height 294
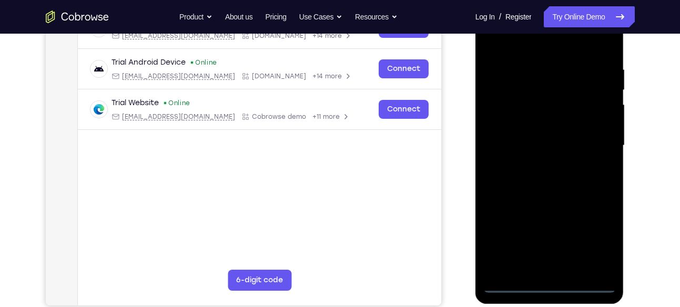
scroll to position [183, 0]
click at [591, 240] on div at bounding box center [549, 146] width 132 height 294
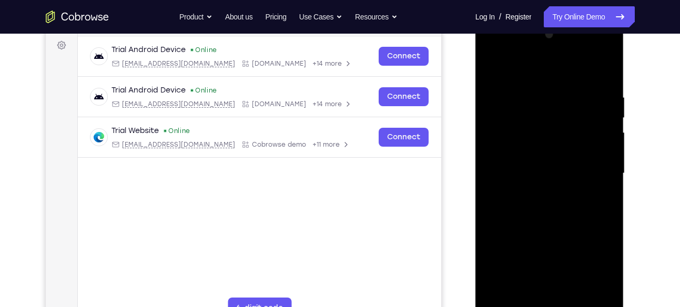
scroll to position [155, 0]
click at [512, 69] on div at bounding box center [549, 174] width 132 height 294
click at [501, 140] on div at bounding box center [549, 174] width 132 height 294
click at [509, 172] on div at bounding box center [549, 174] width 132 height 294
click at [525, 184] on div at bounding box center [549, 174] width 132 height 294
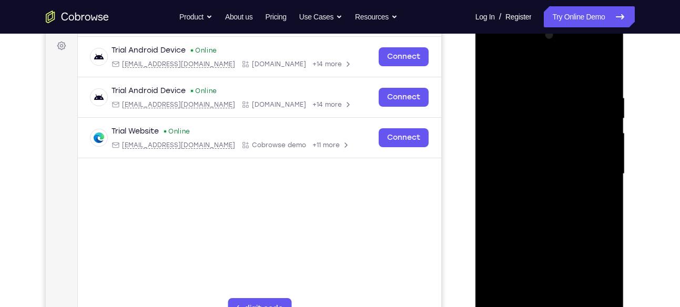
click at [546, 202] on div at bounding box center [549, 174] width 132 height 294
click at [537, 183] on div at bounding box center [549, 174] width 132 height 294
click at [545, 196] on div at bounding box center [549, 174] width 132 height 294
click at [600, 166] on div at bounding box center [549, 174] width 132 height 294
click at [511, 167] on div at bounding box center [549, 174] width 132 height 294
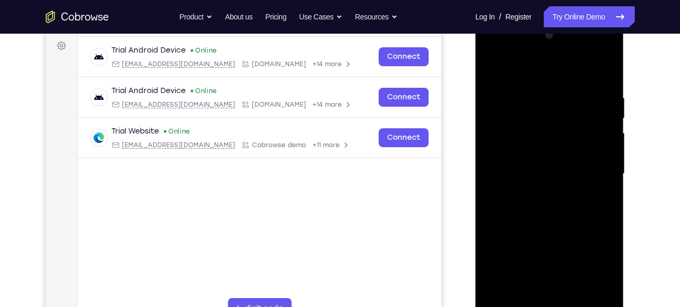
click at [510, 168] on div at bounding box center [549, 174] width 132 height 294
click at [512, 181] on div at bounding box center [549, 174] width 132 height 294
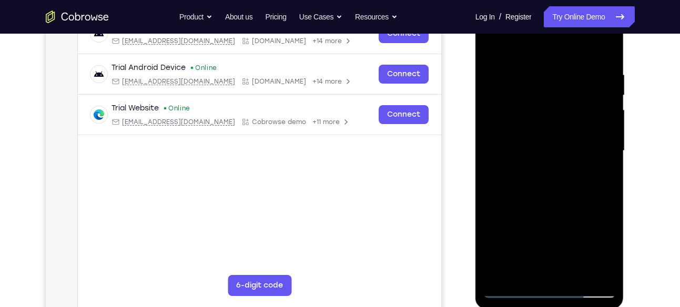
scroll to position [179, 0]
click at [545, 271] on div at bounding box center [549, 150] width 132 height 294
click at [471, 172] on div at bounding box center [550, 148] width 168 height 323
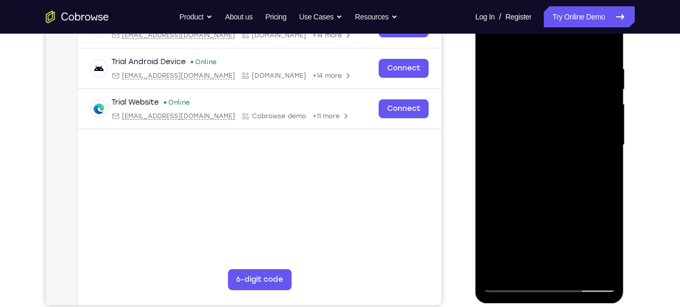
scroll to position [183, 0]
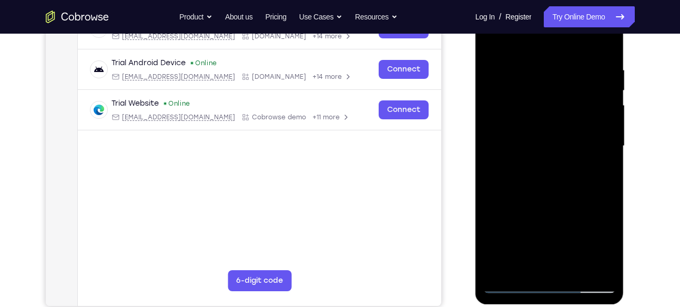
drag, startPoint x: 545, startPoint y: 207, endPoint x: 561, endPoint y: 98, distance: 110.0
click at [561, 98] on div at bounding box center [549, 146] width 132 height 294
drag, startPoint x: 555, startPoint y: 138, endPoint x: 560, endPoint y: 87, distance: 51.2
click at [560, 87] on div at bounding box center [549, 146] width 132 height 294
drag, startPoint x: 563, startPoint y: 188, endPoint x: 537, endPoint y: 59, distance: 131.4
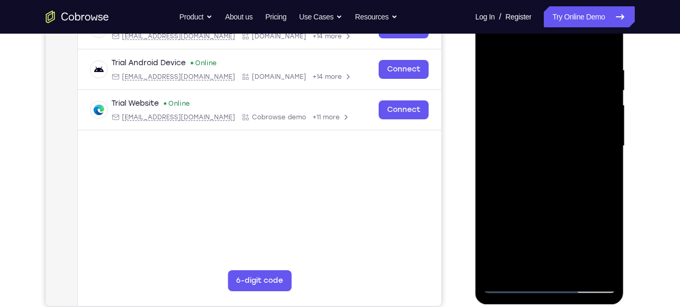
click at [537, 59] on div at bounding box center [549, 146] width 132 height 294
drag, startPoint x: 542, startPoint y: 206, endPoint x: 553, endPoint y: 91, distance: 115.6
click at [553, 91] on div at bounding box center [549, 146] width 132 height 294
drag, startPoint x: 553, startPoint y: 199, endPoint x: 554, endPoint y: 56, distance: 143.0
click at [554, 56] on div at bounding box center [549, 146] width 132 height 294
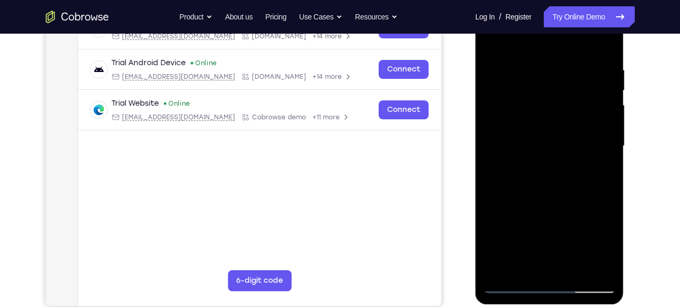
drag, startPoint x: 551, startPoint y: 223, endPoint x: 552, endPoint y: 55, distance: 168.2
click at [552, 55] on div at bounding box center [549, 146] width 132 height 294
drag, startPoint x: 549, startPoint y: 192, endPoint x: 568, endPoint y: 24, distance: 168.7
click at [568, 24] on div at bounding box center [549, 146] width 132 height 294
drag, startPoint x: 550, startPoint y: 209, endPoint x: 551, endPoint y: 67, distance: 141.4
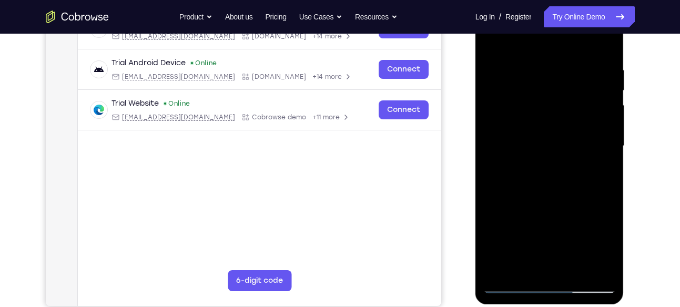
click at [551, 67] on div at bounding box center [549, 146] width 132 height 294
click at [585, 140] on div at bounding box center [549, 146] width 132 height 294
drag, startPoint x: 540, startPoint y: 218, endPoint x: 565, endPoint y: 50, distance: 169.0
click at [565, 50] on div at bounding box center [549, 146] width 132 height 294
drag, startPoint x: 537, startPoint y: 216, endPoint x: 551, endPoint y: 72, distance: 144.2
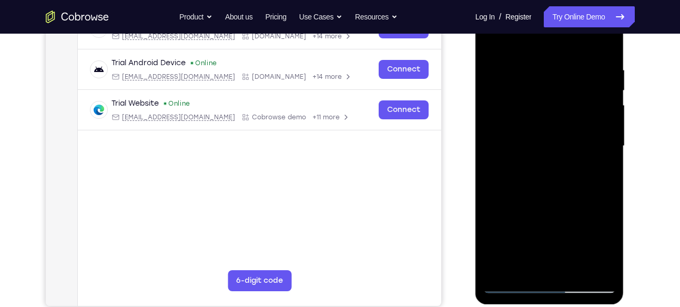
click at [551, 72] on div at bounding box center [549, 146] width 132 height 294
drag, startPoint x: 547, startPoint y: 213, endPoint x: 561, endPoint y: 57, distance: 156.8
click at [561, 57] on div at bounding box center [549, 146] width 132 height 294
drag, startPoint x: 545, startPoint y: 211, endPoint x: 578, endPoint y: -21, distance: 234.1
click at [578, 0] on html "Online web based iOS Simulators and Android Emulators. Run iPhone, iPad, Mobile…" at bounding box center [550, 148] width 150 height 315
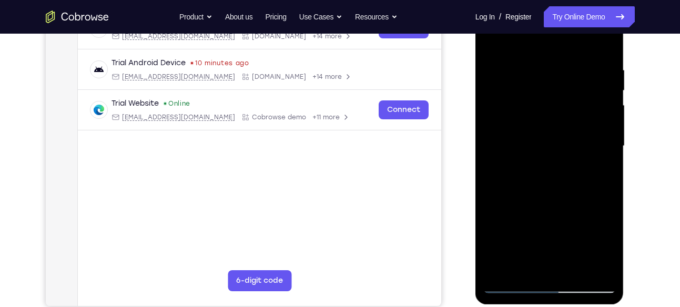
drag, startPoint x: 545, startPoint y: 233, endPoint x: 555, endPoint y: 52, distance: 182.1
click at [555, 52] on div at bounding box center [549, 146] width 132 height 294
drag, startPoint x: 549, startPoint y: 222, endPoint x: 557, endPoint y: 34, distance: 187.8
click at [557, 34] on div at bounding box center [549, 146] width 132 height 294
drag, startPoint x: 545, startPoint y: 229, endPoint x: 587, endPoint y: -18, distance: 250.1
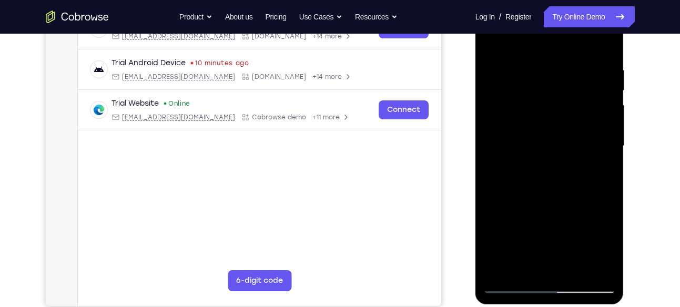
click at [587, 0] on html "Online web based iOS Simulators and Android Emulators. Run iPhone, iPad, Mobile…" at bounding box center [550, 148] width 150 height 315
drag, startPoint x: 551, startPoint y: 218, endPoint x: 552, endPoint y: 155, distance: 63.6
click at [552, 155] on div at bounding box center [549, 146] width 132 height 294
drag, startPoint x: 545, startPoint y: 210, endPoint x: 568, endPoint y: 75, distance: 137.6
click at [568, 75] on div at bounding box center [549, 146] width 132 height 294
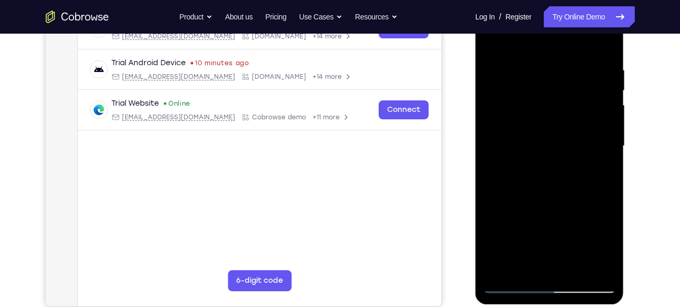
drag, startPoint x: 545, startPoint y: 227, endPoint x: 547, endPoint y: 194, distance: 32.7
click at [547, 194] on div at bounding box center [549, 146] width 132 height 294
drag, startPoint x: 541, startPoint y: 228, endPoint x: 577, endPoint y: 14, distance: 216.3
click at [577, 14] on div at bounding box center [549, 146] width 132 height 294
drag, startPoint x: 552, startPoint y: 208, endPoint x: 557, endPoint y: 55, distance: 153.6
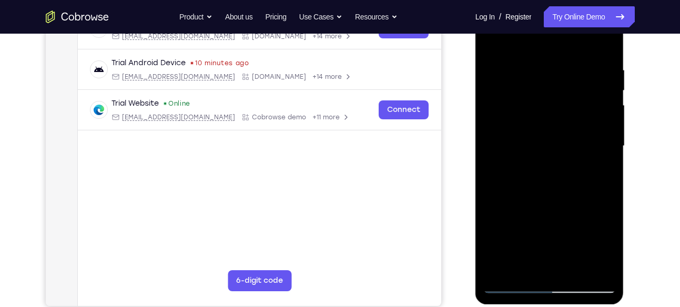
click at [557, 55] on div at bounding box center [549, 146] width 132 height 294
drag, startPoint x: 540, startPoint y: 217, endPoint x: 572, endPoint y: -31, distance: 250.2
click at [572, 0] on html "Online web based iOS Simulators and Android Emulators. Run iPhone, iPad, Mobile…" at bounding box center [550, 148] width 150 height 315
drag, startPoint x: 543, startPoint y: 203, endPoint x: 572, endPoint y: 40, distance: 165.9
click at [572, 40] on div at bounding box center [549, 146] width 132 height 294
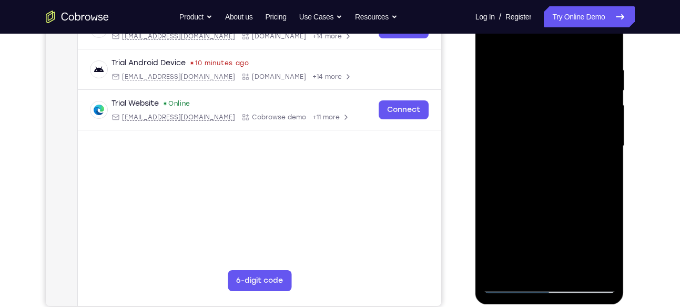
drag, startPoint x: 539, startPoint y: 228, endPoint x: 564, endPoint y: 20, distance: 208.6
click at [564, 20] on div at bounding box center [549, 146] width 132 height 294
drag, startPoint x: 554, startPoint y: 218, endPoint x: 581, endPoint y: 23, distance: 196.4
click at [581, 23] on div at bounding box center [549, 146] width 132 height 294
drag, startPoint x: 543, startPoint y: 191, endPoint x: 599, endPoint y: -22, distance: 220.2
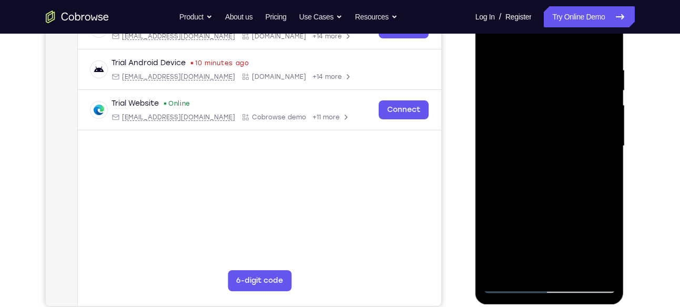
click at [599, 0] on html "Online web based iOS Simulators and Android Emulators. Run iPhone, iPad, Mobile…" at bounding box center [550, 148] width 150 height 315
drag, startPoint x: 549, startPoint y: 189, endPoint x: 555, endPoint y: 49, distance: 139.4
click at [555, 49] on div at bounding box center [549, 146] width 132 height 294
drag, startPoint x: 536, startPoint y: 211, endPoint x: 566, endPoint y: 40, distance: 172.9
click at [566, 40] on div at bounding box center [549, 146] width 132 height 294
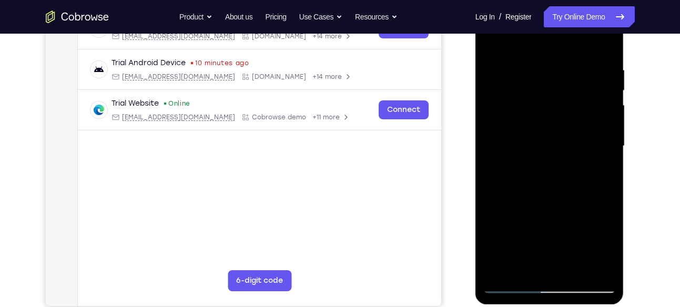
drag, startPoint x: 545, startPoint y: 213, endPoint x: 550, endPoint y: 145, distance: 68.5
click at [550, 145] on div at bounding box center [549, 146] width 132 height 294
drag, startPoint x: 550, startPoint y: 230, endPoint x: 560, endPoint y: 36, distance: 193.7
click at [560, 36] on div at bounding box center [549, 146] width 132 height 294
drag, startPoint x: 547, startPoint y: 225, endPoint x: 1025, endPoint y: 24, distance: 519.2
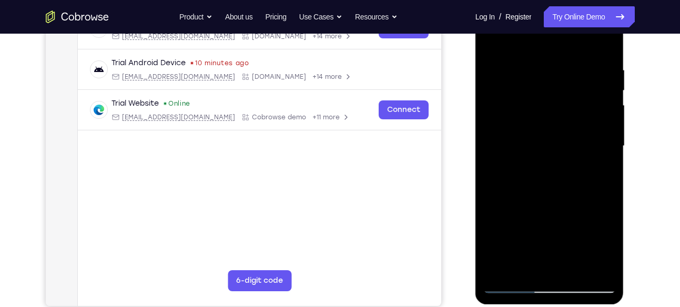
click at [550, 33] on div at bounding box center [549, 146] width 132 height 294
drag, startPoint x: 549, startPoint y: 229, endPoint x: 563, endPoint y: 18, distance: 211.8
click at [563, 18] on div at bounding box center [549, 146] width 132 height 294
drag, startPoint x: 547, startPoint y: 204, endPoint x: 551, endPoint y: 75, distance: 129.9
click at [551, 75] on div at bounding box center [549, 146] width 132 height 294
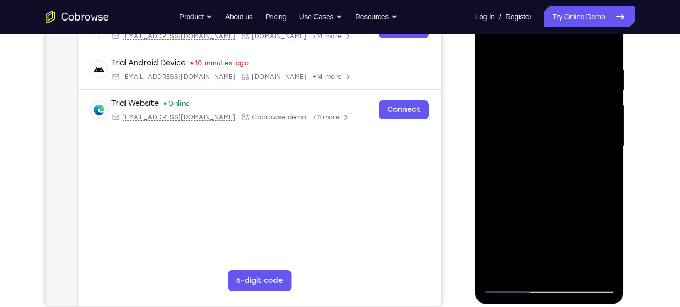
drag, startPoint x: 539, startPoint y: 206, endPoint x: 551, endPoint y: 53, distance: 153.5
click at [551, 53] on div at bounding box center [549, 146] width 132 height 294
drag, startPoint x: 545, startPoint y: 188, endPoint x: 548, endPoint y: 138, distance: 50.6
click at [548, 138] on div at bounding box center [549, 146] width 132 height 294
drag, startPoint x: 538, startPoint y: 210, endPoint x: 564, endPoint y: 12, distance: 200.4
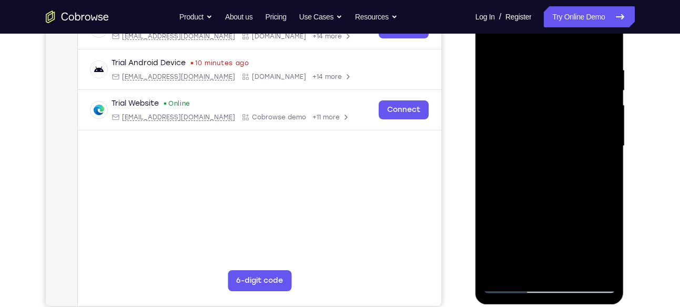
click at [564, 12] on div at bounding box center [549, 146] width 132 height 294
drag, startPoint x: 541, startPoint y: 197, endPoint x: 545, endPoint y: 83, distance: 114.1
click at [545, 83] on div at bounding box center [549, 146] width 132 height 294
drag, startPoint x: 543, startPoint y: 190, endPoint x: 572, endPoint y: 40, distance: 152.1
click at [572, 40] on div at bounding box center [549, 146] width 132 height 294
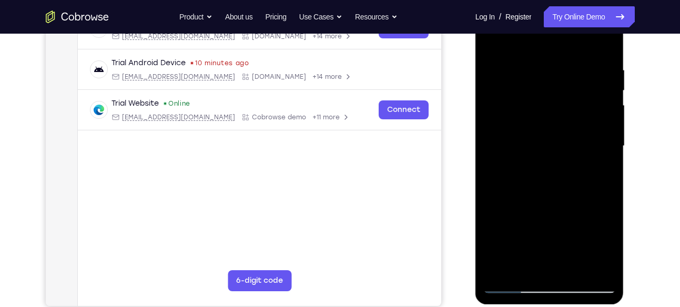
drag, startPoint x: 571, startPoint y: 51, endPoint x: 567, endPoint y: 244, distance: 193.0
click at [567, 244] on div at bounding box center [549, 146] width 132 height 294
drag, startPoint x: 543, startPoint y: 198, endPoint x: 553, endPoint y: 38, distance: 160.6
click at [553, 38] on div at bounding box center [549, 146] width 132 height 294
drag, startPoint x: 548, startPoint y: 190, endPoint x: 552, endPoint y: -24, distance: 213.4
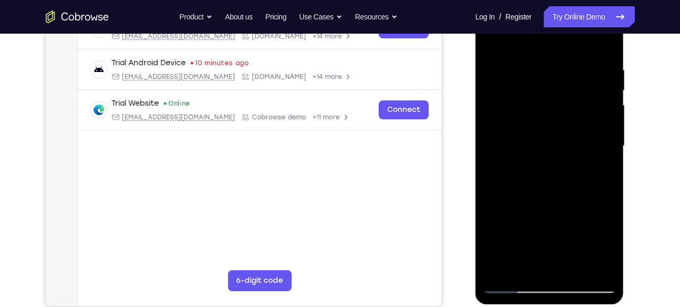
click at [552, 0] on html "Online web based iOS Simulators and Android Emulators. Run iPhone, iPad, Mobile…" at bounding box center [550, 148] width 150 height 315
drag, startPoint x: 539, startPoint y: 183, endPoint x: 578, endPoint y: 9, distance: 178.3
click at [578, 9] on div at bounding box center [549, 146] width 132 height 294
drag, startPoint x: 538, startPoint y: 203, endPoint x: 581, endPoint y: -22, distance: 229.1
click at [581, 0] on html "Online web based iOS Simulators and Android Emulators. Run iPhone, iPad, Mobile…" at bounding box center [550, 148] width 150 height 315
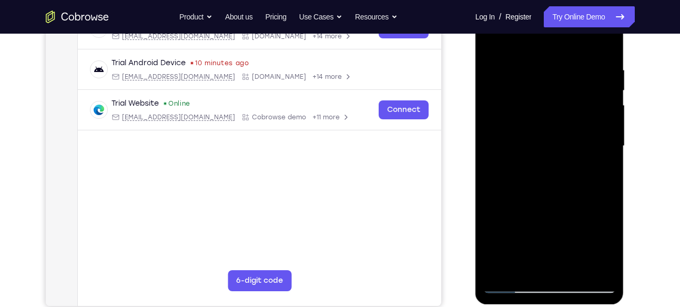
drag, startPoint x: 549, startPoint y: 225, endPoint x: 571, endPoint y: 16, distance: 210.4
click at [571, 16] on div at bounding box center [549, 146] width 132 height 294
drag, startPoint x: 542, startPoint y: 211, endPoint x: 583, endPoint y: -17, distance: 232.4
click at [583, 0] on html "Online web based iOS Simulators and Android Emulators. Run iPhone, iPad, Mobile…" at bounding box center [550, 148] width 150 height 315
drag, startPoint x: 553, startPoint y: 225, endPoint x: 552, endPoint y: 44, distance: 181.9
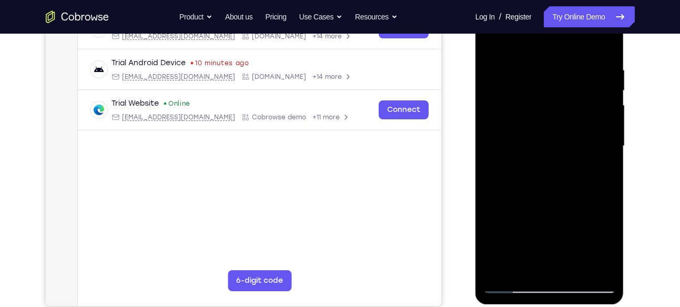
click at [552, 44] on div at bounding box center [549, 146] width 132 height 294
drag, startPoint x: 536, startPoint y: 204, endPoint x: 586, endPoint y: -13, distance: 222.8
click at [586, 0] on html "Online web based iOS Simulators and Android Emulators. Run iPhone, iPad, Mobile…" at bounding box center [550, 148] width 150 height 315
drag, startPoint x: 535, startPoint y: 217, endPoint x: 569, endPoint y: -23, distance: 241.6
click at [569, 0] on html "Online web based iOS Simulators and Android Emulators. Run iPhone, iPad, Mobile…" at bounding box center [550, 148] width 150 height 315
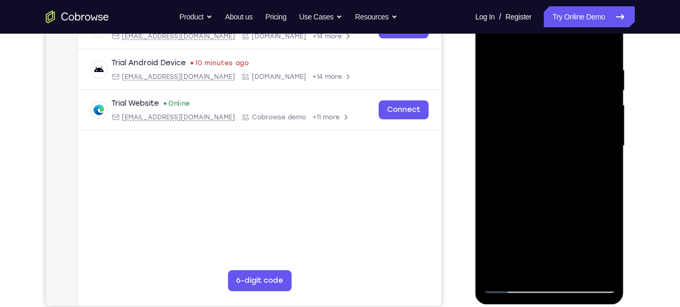
drag, startPoint x: 565, startPoint y: 197, endPoint x: 582, endPoint y: 15, distance: 183.2
click at [582, 15] on div at bounding box center [549, 146] width 132 height 294
drag, startPoint x: 551, startPoint y: 196, endPoint x: 573, endPoint y: 29, distance: 167.6
click at [573, 29] on div at bounding box center [549, 146] width 132 height 294
click at [525, 85] on div at bounding box center [549, 146] width 132 height 294
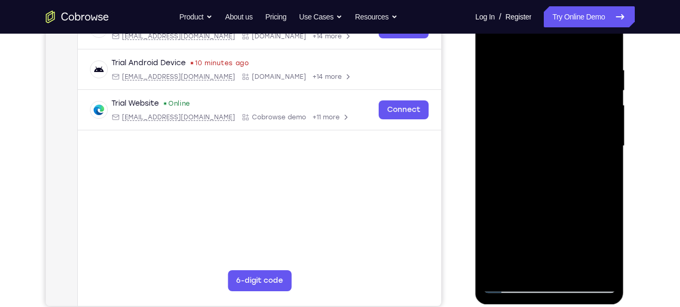
drag, startPoint x: 558, startPoint y: 176, endPoint x: 559, endPoint y: 140, distance: 36.3
click at [559, 140] on div at bounding box center [549, 146] width 132 height 294
drag, startPoint x: 586, startPoint y: 224, endPoint x: 572, endPoint y: 112, distance: 112.2
click at [572, 112] on div at bounding box center [549, 146] width 132 height 294
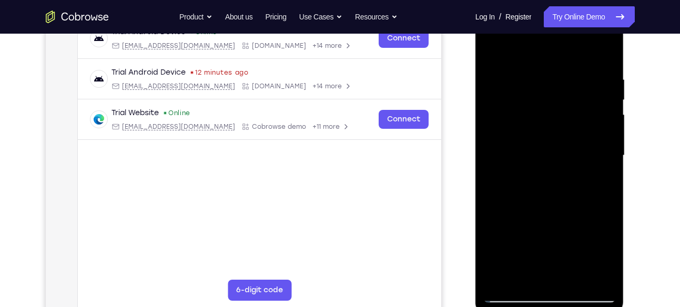
drag, startPoint x: 562, startPoint y: 210, endPoint x: 583, endPoint y: 51, distance: 160.6
click at [583, 51] on div at bounding box center [549, 155] width 132 height 294
drag, startPoint x: 551, startPoint y: 228, endPoint x: 576, endPoint y: 13, distance: 216.4
click at [576, 13] on div at bounding box center [549, 155] width 132 height 294
drag, startPoint x: 548, startPoint y: 209, endPoint x: 580, endPoint y: 27, distance: 184.8
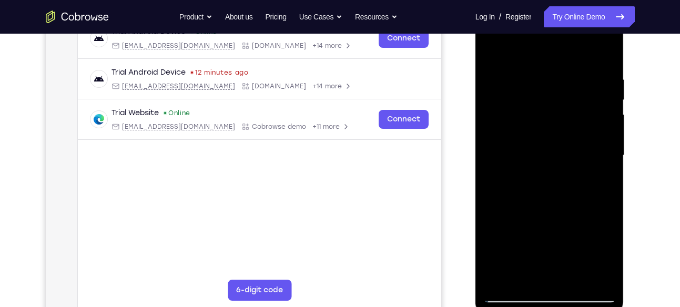
click at [580, 27] on div at bounding box center [549, 155] width 132 height 294
drag, startPoint x: 544, startPoint y: 215, endPoint x: 565, endPoint y: 0, distance: 216.0
click at [565, 1] on div at bounding box center [549, 157] width 149 height 313
drag, startPoint x: 540, startPoint y: 205, endPoint x: 588, endPoint y: -49, distance: 258.9
click at [588, 1] on html "Online web based iOS Simulators and Android Emulators. Run iPhone, iPad, Mobile…" at bounding box center [550, 158] width 150 height 315
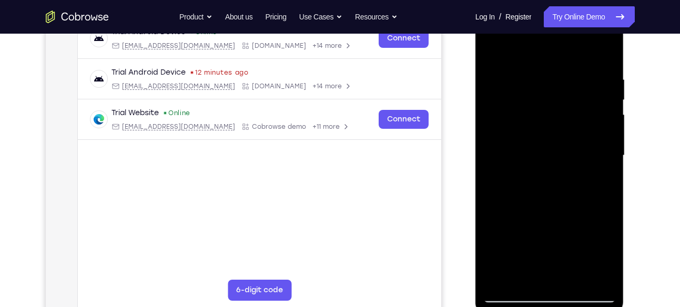
drag, startPoint x: 541, startPoint y: 223, endPoint x: 596, endPoint y: 36, distance: 194.3
click at [596, 36] on div at bounding box center [549, 155] width 132 height 294
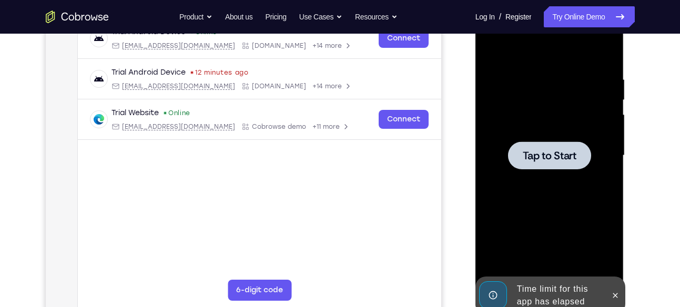
drag, startPoint x: 558, startPoint y: 87, endPoint x: 558, endPoint y: 216, distance: 129.3
click at [558, 1] on div "Tap to Start" at bounding box center [549, 1] width 149 height 0
click at [549, 153] on span "Tap to Start" at bounding box center [549, 155] width 54 height 11
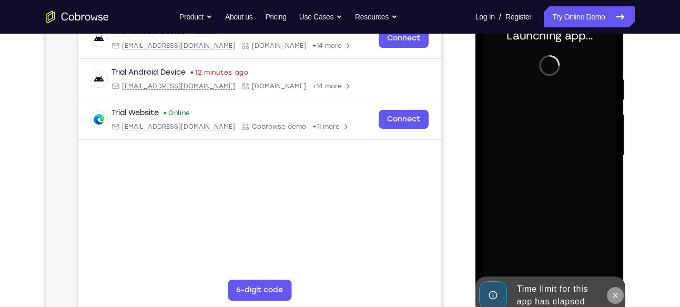
click at [613, 293] on icon at bounding box center [615, 295] width 5 height 5
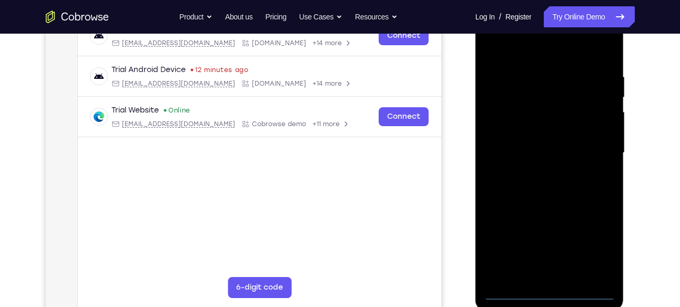
scroll to position [177, 0]
click at [549, 290] on div at bounding box center [549, 152] width 132 height 294
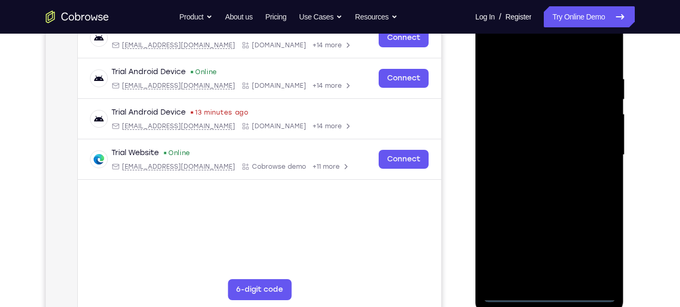
scroll to position [173, 0]
click at [598, 250] on div at bounding box center [549, 155] width 132 height 294
click at [508, 56] on div at bounding box center [549, 155] width 132 height 294
